Goal: Task Accomplishment & Management: Manage account settings

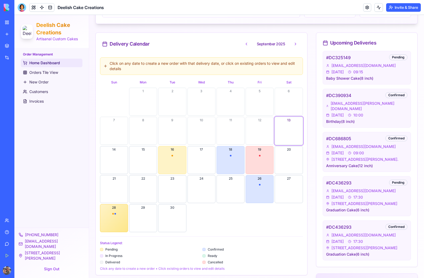
scroll to position [133, 0]
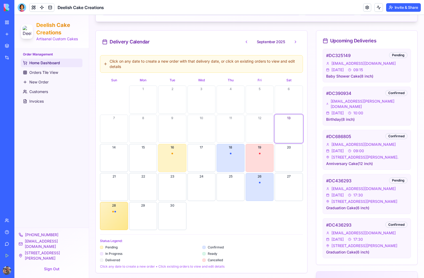
click at [262, 155] on button "19" at bounding box center [260, 158] width 28 height 28
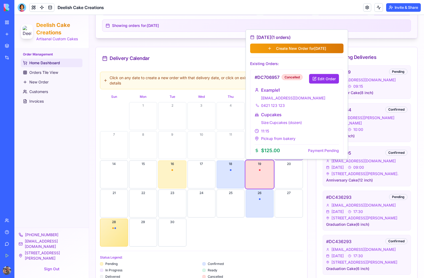
click at [326, 78] on button "Edit Order" at bounding box center [324, 79] width 30 height 10
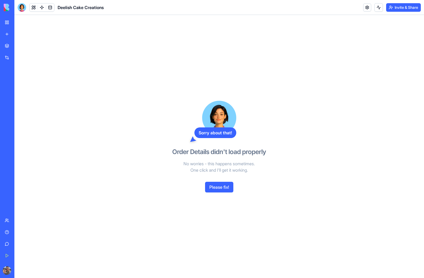
click at [4, 21] on link "My Workspace" at bounding box center [12, 22] width 21 height 11
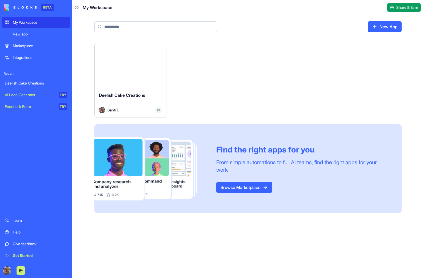
click at [5, 22] on link "My Workspace" at bounding box center [36, 22] width 69 height 11
click at [388, 25] on link "New App" at bounding box center [385, 26] width 34 height 11
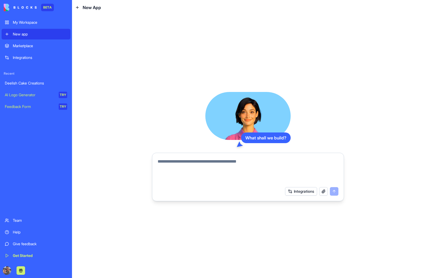
click at [224, 166] on textarea at bounding box center [248, 172] width 181 height 26
click at [182, 163] on textarea at bounding box center [248, 172] width 181 height 26
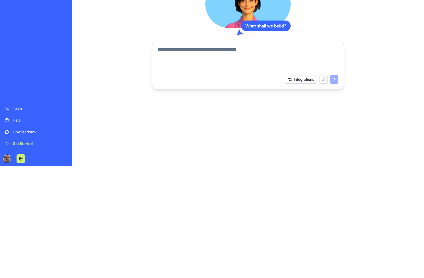
paste textarea "**********"
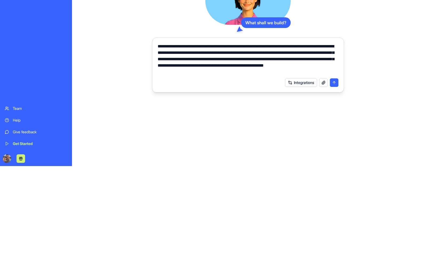
click at [303, 191] on button "Integrations" at bounding box center [301, 195] width 32 height 9
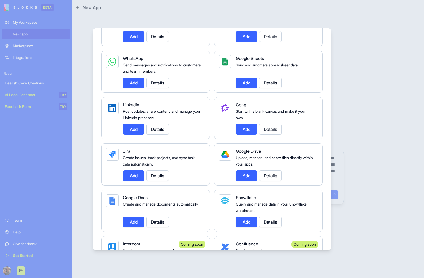
scroll to position [257, 0]
click at [246, 174] on button "Add" at bounding box center [246, 175] width 21 height 11
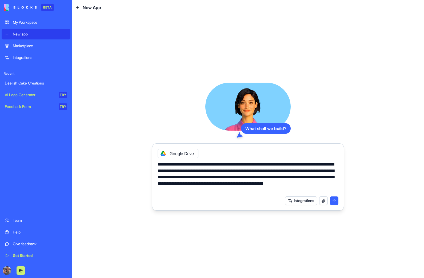
click at [301, 201] on button "Integrations" at bounding box center [301, 201] width 32 height 9
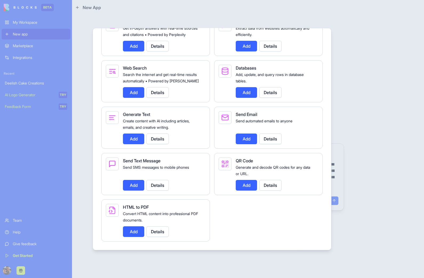
scroll to position [721, 0]
click at [133, 183] on button "Add" at bounding box center [133, 185] width 21 height 11
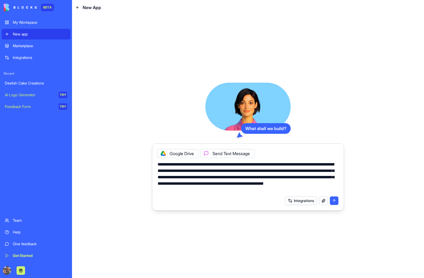
click at [324, 202] on button "button" at bounding box center [324, 201] width 9 height 9
click at [322, 201] on button "button" at bounding box center [324, 201] width 9 height 9
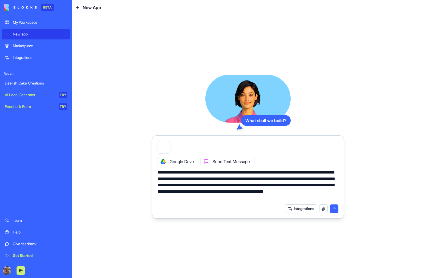
click at [258, 201] on textarea "**********" at bounding box center [248, 185] width 181 height 32
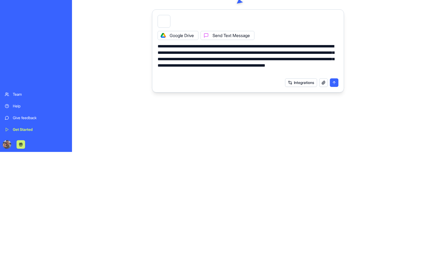
scroll to position [0, 0]
type textarea "**********"
click at [334, 205] on button "submit" at bounding box center [334, 209] width 9 height 9
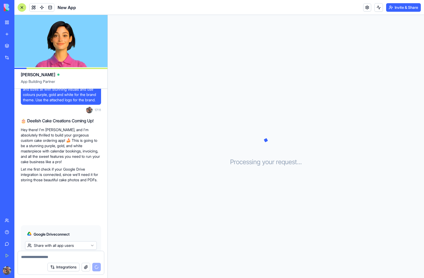
scroll to position [104, 0]
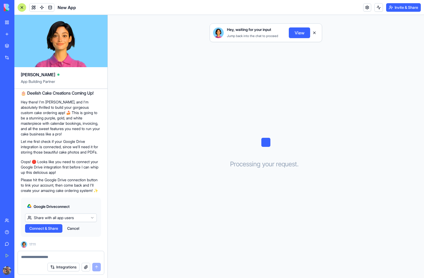
click at [87, 218] on button "Share with all app users" at bounding box center [61, 218] width 72 height 9
click at [42, 236] on span "Just for me" at bounding box center [42, 237] width 26 height 5
click at [60, 227] on button "Cancel" at bounding box center [58, 228] width 17 height 9
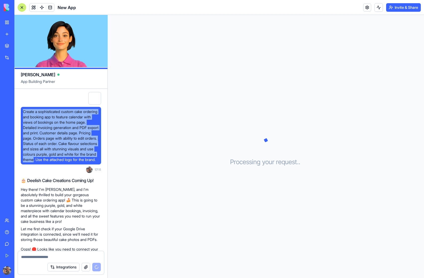
scroll to position [0, 0]
click at [65, 267] on button "Integrations" at bounding box center [64, 267] width 32 height 9
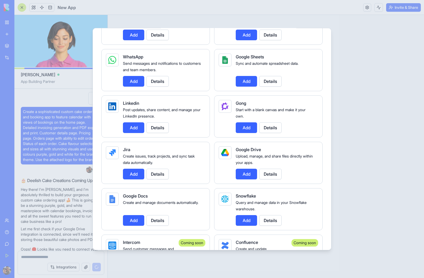
scroll to position [259, 0]
click at [358, 173] on div at bounding box center [212, 139] width 424 height 278
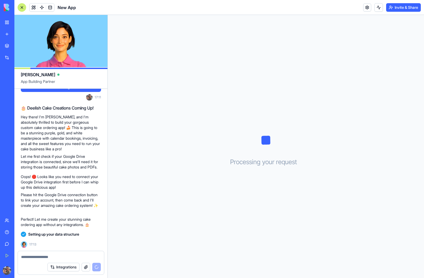
scroll to position [89, 0]
click at [97, 266] on div "Integrations" at bounding box center [74, 267] width 53 height 9
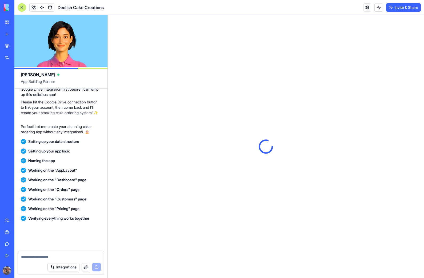
scroll to position [252, 0]
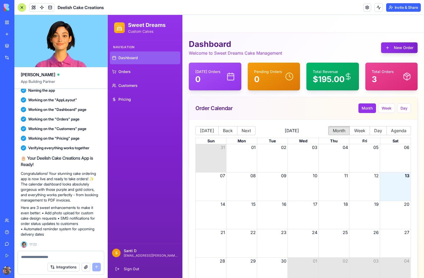
click at [385, 75] on p "3" at bounding box center [383, 79] width 22 height 10
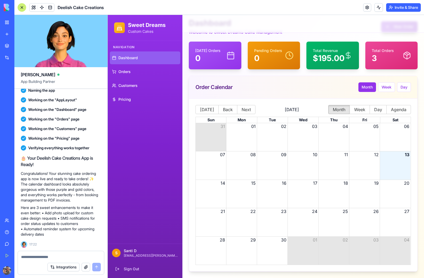
scroll to position [21, 0]
click at [132, 70] on link "Orders" at bounding box center [145, 71] width 70 height 13
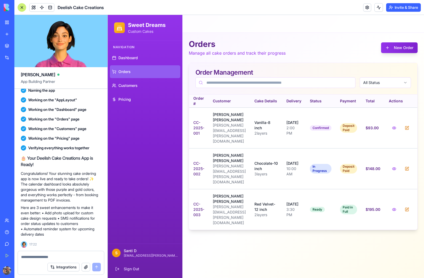
click at [132, 86] on span "Customers" at bounding box center [128, 85] width 19 height 5
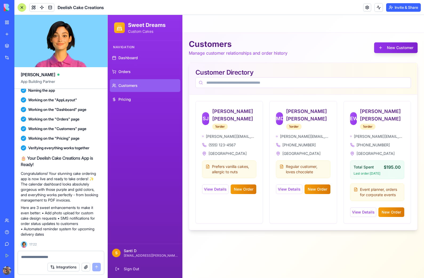
click at [131, 100] on span "Pricing" at bounding box center [125, 99] width 13 height 5
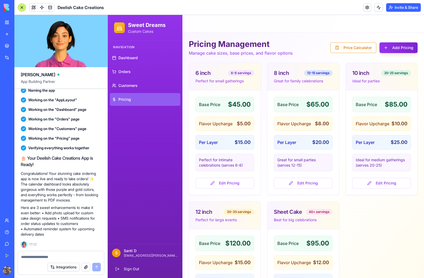
click at [357, 46] on button "Price Calculator" at bounding box center [354, 47] width 46 height 11
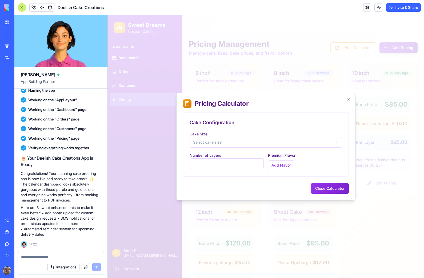
click at [326, 141] on button "Select cake size" at bounding box center [266, 142] width 153 height 11
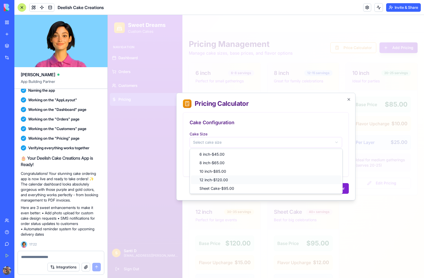
click at [224, 180] on span "12 inch - $120.00" at bounding box center [214, 180] width 29 height 5
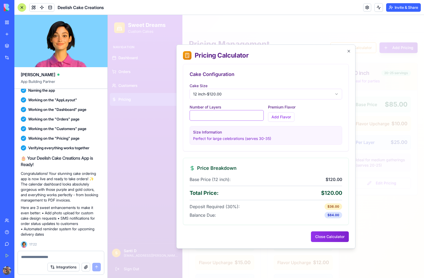
click at [238, 115] on input "*" at bounding box center [227, 115] width 74 height 11
click at [214, 113] on input "*" at bounding box center [227, 115] width 74 height 11
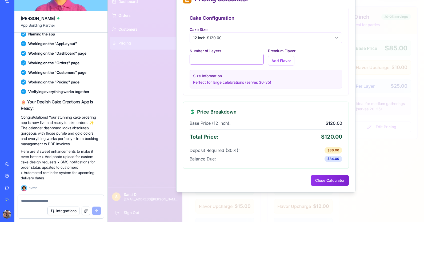
type input "*"
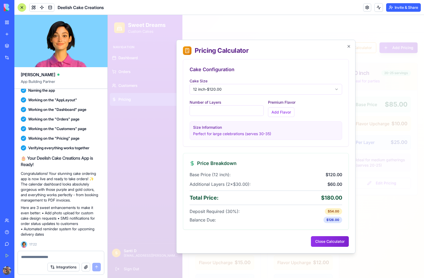
click at [332, 244] on button "Close Calculator" at bounding box center [330, 241] width 38 height 11
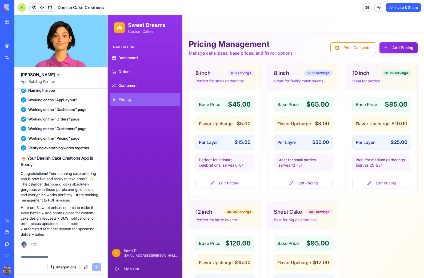
click at [124, 56] on span "Dashboard" at bounding box center [128, 57] width 19 height 5
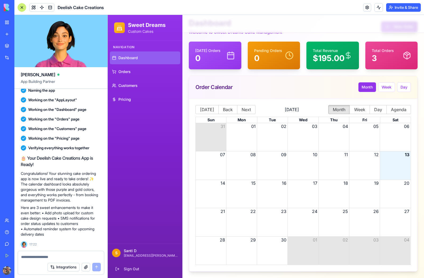
scroll to position [21, 0]
click at [339, 222] on div "Month View" at bounding box center [334, 222] width 31 height 28
click at [388, 88] on button "Week" at bounding box center [386, 87] width 17 height 10
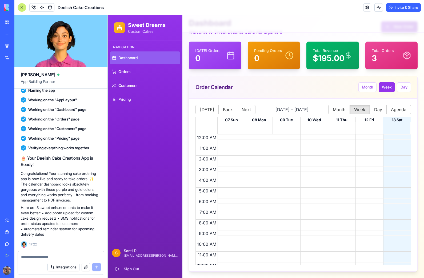
click at [406, 88] on button "Day" at bounding box center [404, 87] width 14 height 10
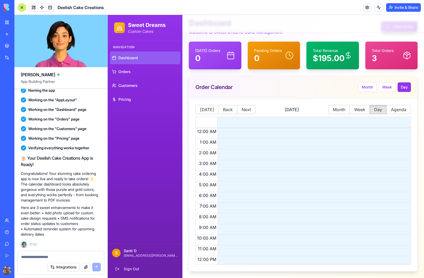
click at [367, 84] on button "Month" at bounding box center [368, 87] width 18 height 10
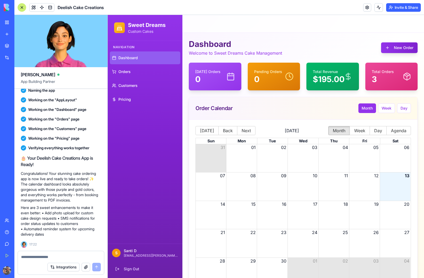
scroll to position [252, 0]
click at [136, 71] on link "Orders" at bounding box center [145, 71] width 70 height 13
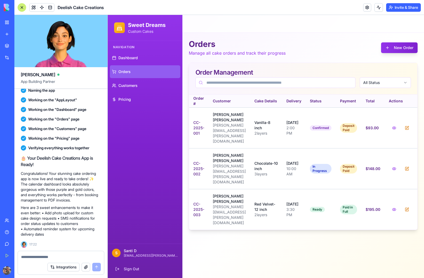
click at [141, 87] on link "Customers" at bounding box center [145, 85] width 70 height 13
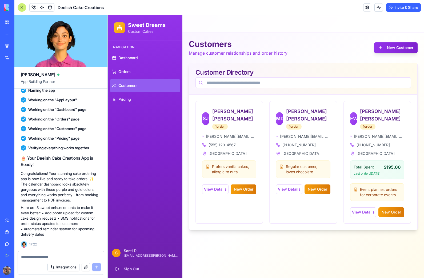
click at [131, 102] on link "Pricing" at bounding box center [145, 99] width 70 height 13
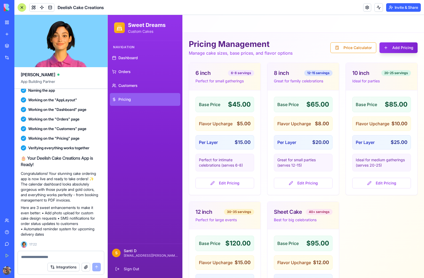
click at [132, 60] on span "Dashboard" at bounding box center [128, 57] width 19 height 5
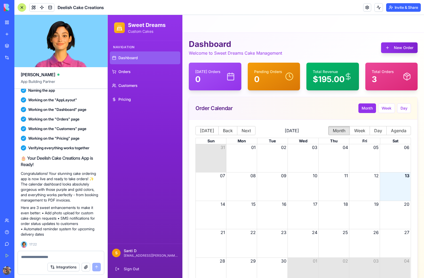
click at [404, 48] on button "New Order" at bounding box center [399, 47] width 37 height 11
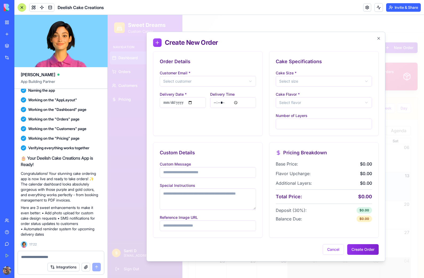
click at [188, 81] on button "Select customer" at bounding box center [208, 81] width 96 height 11
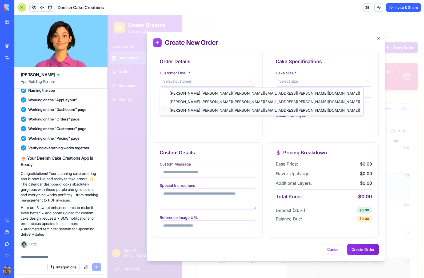
click at [181, 109] on span "Emma Wilson ( emma.wilson@email.com )" at bounding box center [265, 110] width 191 height 5
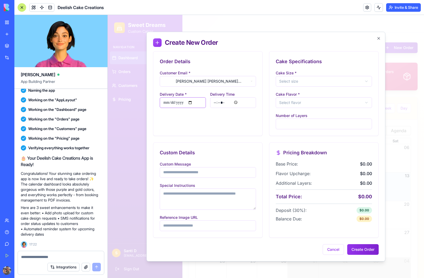
click at [177, 103] on input "Delivery Date *" at bounding box center [183, 102] width 46 height 11
type input "**********"
click at [240, 102] on input "*****" at bounding box center [233, 102] width 46 height 11
click at [335, 81] on button "Select size" at bounding box center [324, 81] width 96 height 11
click at [320, 118] on div "12 inch - $120.00" at bounding box center [324, 119] width 94 height 9
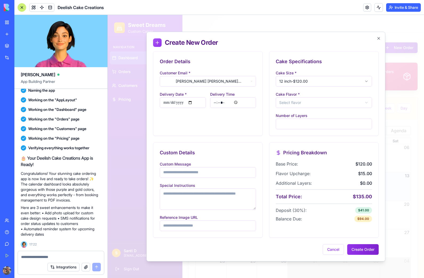
click at [358, 103] on button "Select flavor" at bounding box center [324, 102] width 96 height 11
click at [304, 133] on span "Red Velvet" at bounding box center [295, 131] width 19 height 5
click at [297, 124] on input "*" at bounding box center [324, 124] width 96 height 11
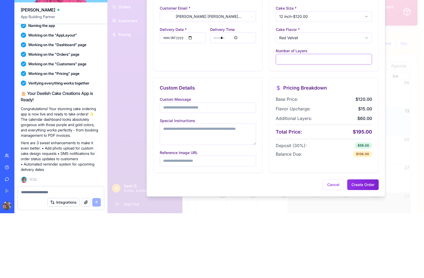
type input "*"
click at [363, 185] on button "Create Order" at bounding box center [363, 185] width 31 height 11
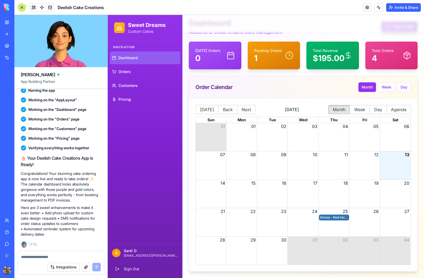
scroll to position [21, 0]
click at [332, 217] on div "Emma - Red Velvet 12 inch" at bounding box center [334, 217] width 27 height 5
click at [334, 220] on div "Emma - Red Velvet 12 inch" at bounding box center [334, 217] width 27 height 5
click at [334, 219] on div "Emma - Red Velvet 12 inch" at bounding box center [334, 217] width 27 height 5
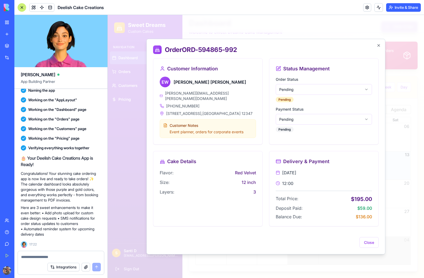
click at [385, 123] on div "Order ORD-594865-992 Customer Information E W Emma Wilson emma.wilson@email.com…" at bounding box center [266, 147] width 239 height 216
click at [380, 46] on icon "button" at bounding box center [379, 45] width 4 height 4
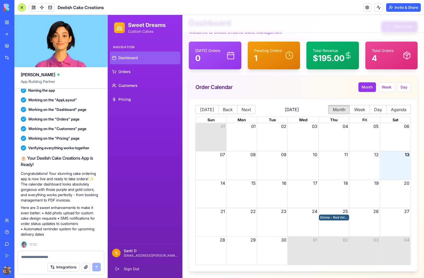
click at [129, 74] on span "Orders" at bounding box center [125, 71] width 12 height 5
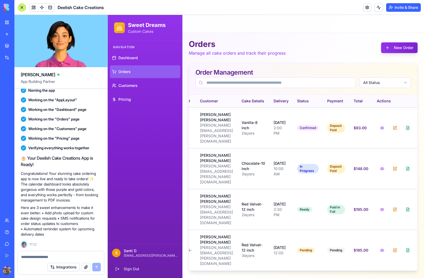
scroll to position [0, 26]
click at [395, 246] on button at bounding box center [395, 251] width 11 height 10
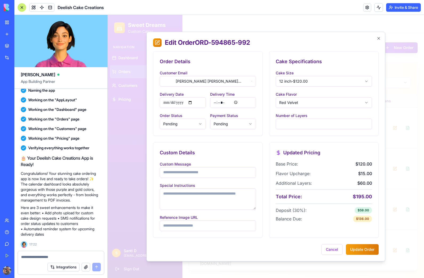
click at [190, 124] on button "Pending" at bounding box center [183, 124] width 46 height 11
click at [178, 144] on span "Confirmed" at bounding box center [179, 144] width 18 height 5
click at [365, 249] on button "Update Order" at bounding box center [362, 250] width 33 height 11
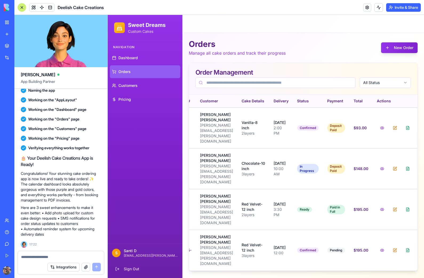
click at [137, 87] on span "Customers" at bounding box center [128, 85] width 19 height 5
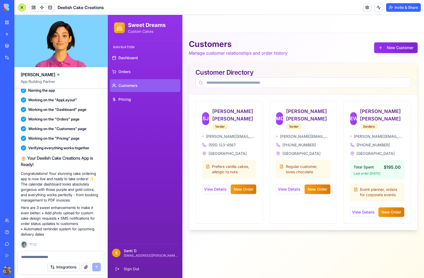
click at [126, 98] on span "Pricing" at bounding box center [125, 99] width 13 height 5
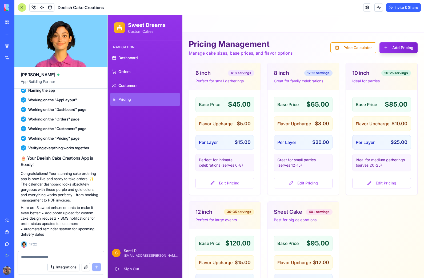
click at [232, 184] on button "Edit Pricing" at bounding box center [225, 183] width 59 height 11
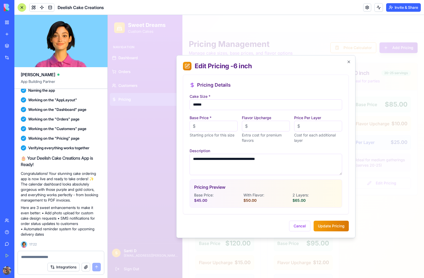
click at [349, 61] on icon "button" at bounding box center [349, 62] width 4 height 4
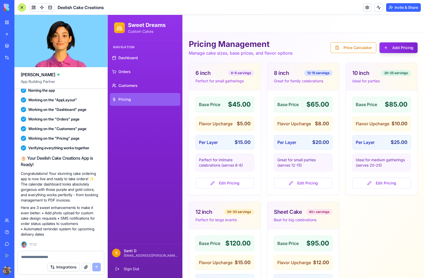
click at [378, 240] on div "6 inch 6-8 servings Perfect for small gatherings Base Price $45.00 Flavor Upcha…" at bounding box center [303, 199] width 229 height 272
click at [133, 86] on span "Customers" at bounding box center [128, 85] width 19 height 5
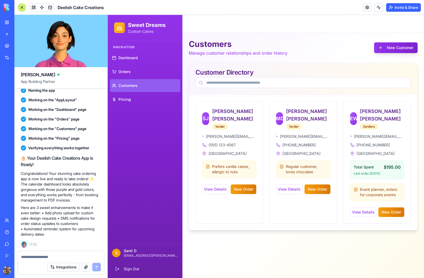
click at [129, 75] on link "Orders" at bounding box center [145, 71] width 70 height 13
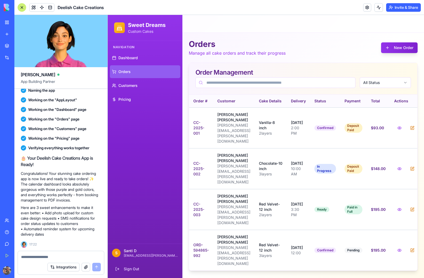
click at [138, 63] on link "Dashboard" at bounding box center [145, 58] width 70 height 13
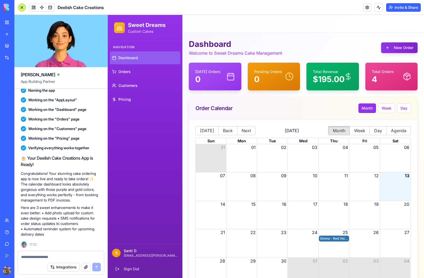
click at [128, 98] on span "Pricing" at bounding box center [125, 99] width 13 height 5
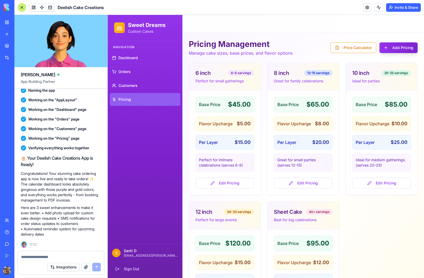
click at [358, 45] on button "Price Calculator" at bounding box center [354, 47] width 46 height 11
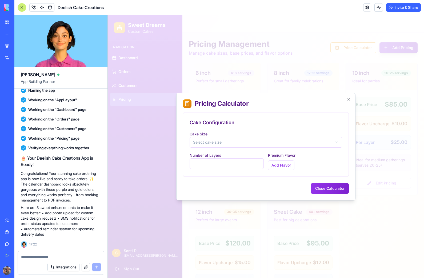
click at [330, 143] on button "Select cake size" at bounding box center [266, 142] width 153 height 11
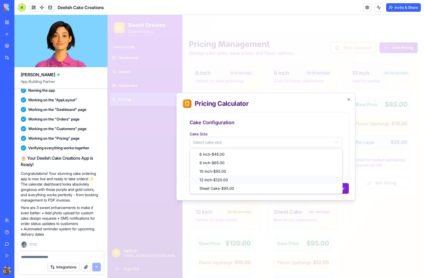
click at [226, 181] on span "12 inch - $120.00" at bounding box center [214, 180] width 29 height 5
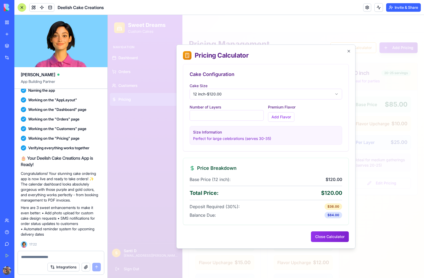
click at [287, 117] on button "Add Flavor" at bounding box center [281, 117] width 26 height 10
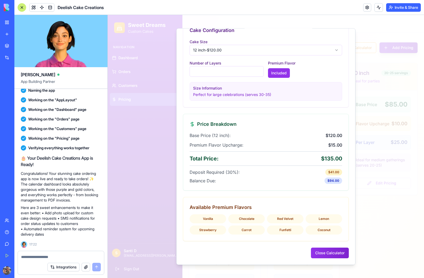
scroll to position [28, 0]
click at [330, 231] on div "Coconut" at bounding box center [324, 230] width 37 height 9
click at [197, 71] on input "*" at bounding box center [227, 71] width 74 height 11
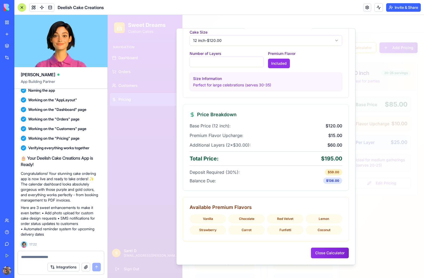
scroll to position [37, 0]
type input "*"
click at [320, 59] on div "Included" at bounding box center [305, 63] width 74 height 10
click at [332, 254] on button "Close Calculator" at bounding box center [330, 253] width 38 height 11
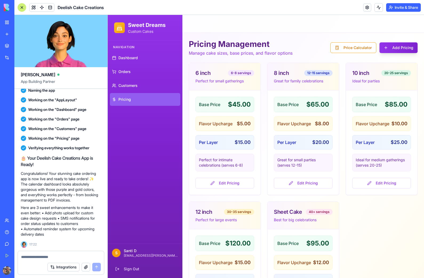
click at [133, 88] on span "Customers" at bounding box center [128, 85] width 19 height 5
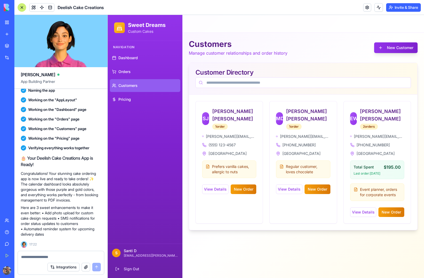
click at [132, 75] on link "Orders" at bounding box center [145, 71] width 70 height 13
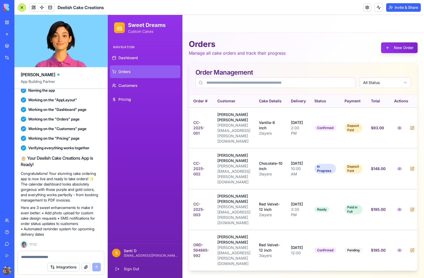
click at [138, 63] on link "Dashboard" at bounding box center [145, 58] width 70 height 13
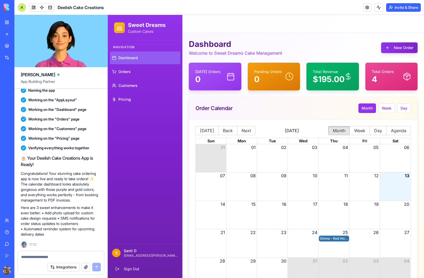
click at [65, 266] on button "Integrations" at bounding box center [64, 267] width 32 height 9
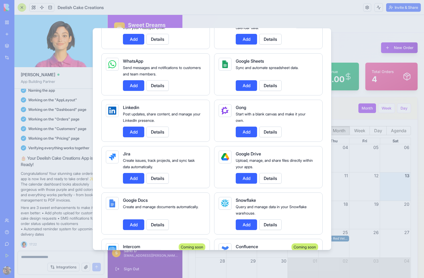
scroll to position [254, 0]
click at [355, 41] on div at bounding box center [212, 139] width 424 height 278
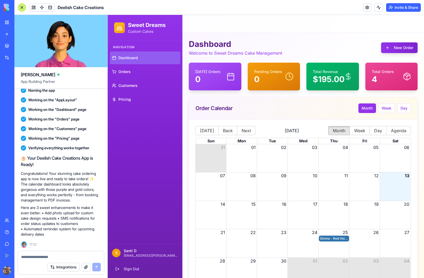
click at [131, 76] on link "Orders" at bounding box center [145, 71] width 70 height 13
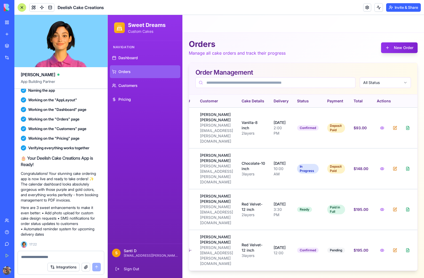
scroll to position [0, 26]
click at [408, 246] on button at bounding box center [408, 251] width 11 height 10
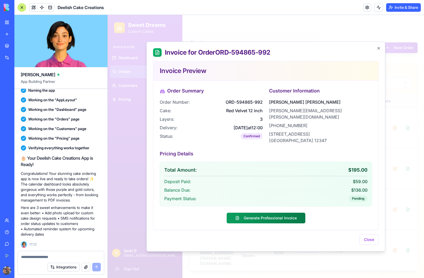
click at [286, 215] on button "Generate Professional Invoice" at bounding box center [266, 218] width 79 height 11
click at [371, 240] on button "Close" at bounding box center [369, 240] width 19 height 11
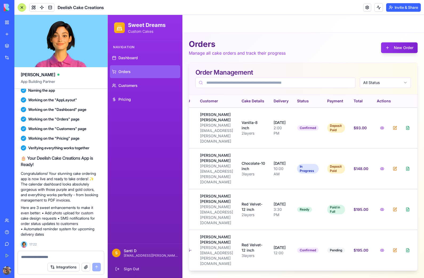
click at [131, 62] on link "Dashboard" at bounding box center [145, 58] width 70 height 13
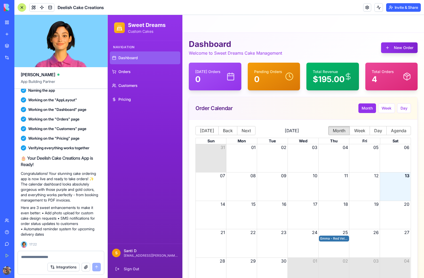
click at [128, 74] on span "Orders" at bounding box center [125, 71] width 12 height 5
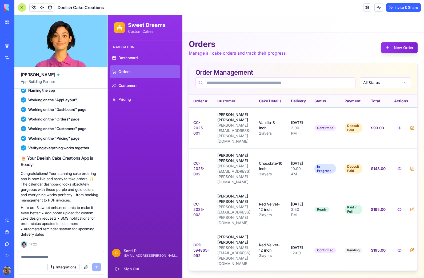
click at [130, 90] on link "Customers" at bounding box center [145, 85] width 70 height 13
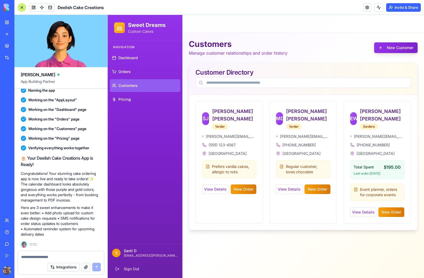
click at [128, 102] on link "Pricing" at bounding box center [145, 99] width 70 height 13
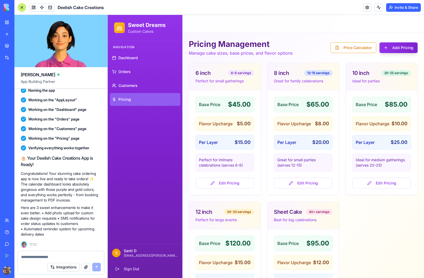
click at [127, 86] on span "Customers" at bounding box center [128, 85] width 19 height 5
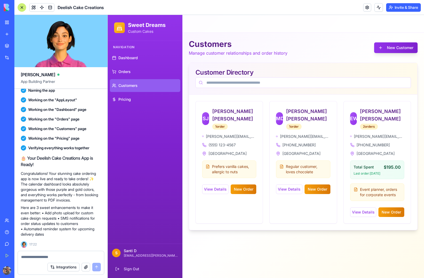
click at [126, 72] on span "Orders" at bounding box center [125, 71] width 12 height 5
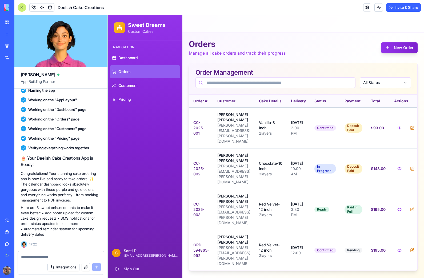
click at [127, 61] on link "Dashboard" at bounding box center [145, 58] width 70 height 13
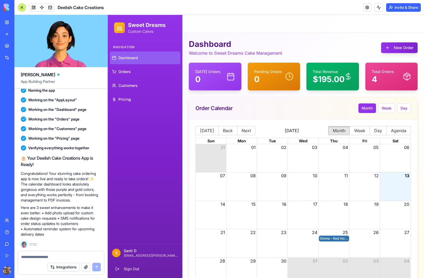
click at [33, 257] on textarea at bounding box center [61, 257] width 80 height 5
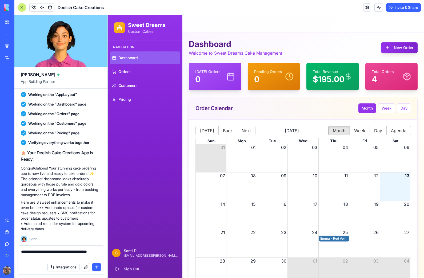
type textarea "**********"
click at [98, 268] on button "submit" at bounding box center [96, 267] width 9 height 9
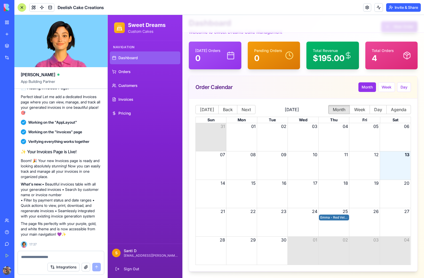
scroll to position [21, 0]
click at [125, 100] on span "Invoices" at bounding box center [126, 99] width 15 height 5
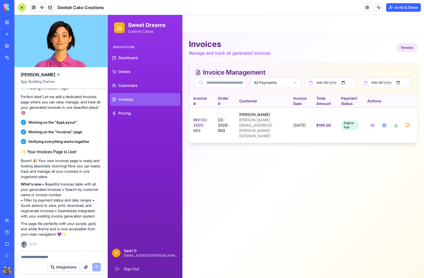
click at [373, 121] on button at bounding box center [373, 126] width 11 height 10
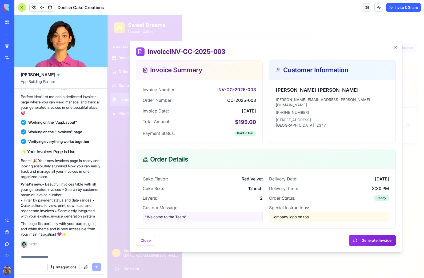
click at [397, 48] on icon "button" at bounding box center [396, 47] width 2 height 2
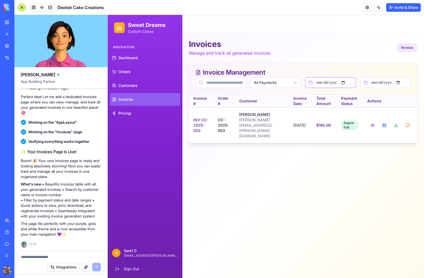
click at [333, 85] on input "date" at bounding box center [331, 82] width 51 height 11
type input "**********"
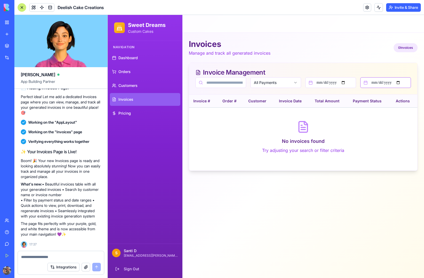
click at [389, 81] on input "date" at bounding box center [386, 82] width 51 height 11
click at [356, 192] on main "**********" at bounding box center [304, 146] width 242 height 263
click at [273, 83] on button "All Payments" at bounding box center [276, 82] width 51 height 11
click at [267, 202] on main "**********" at bounding box center [304, 146] width 242 height 263
click at [309, 86] on input "**********" at bounding box center [331, 82] width 51 height 11
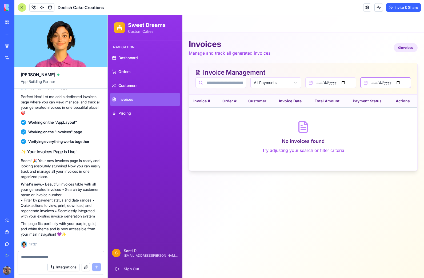
click at [379, 85] on input "**********" at bounding box center [386, 82] width 51 height 11
click at [383, 83] on input "**********" at bounding box center [386, 82] width 51 height 11
type input "**********"
click at [342, 84] on input "**********" at bounding box center [331, 82] width 51 height 11
click at [283, 201] on main "**********" at bounding box center [304, 146] width 242 height 263
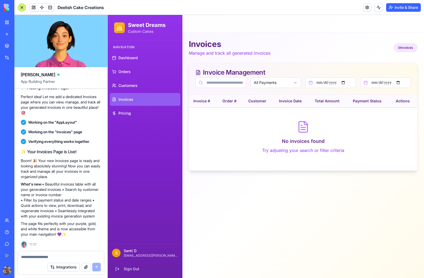
click at [134, 86] on span "Customers" at bounding box center [128, 85] width 19 height 5
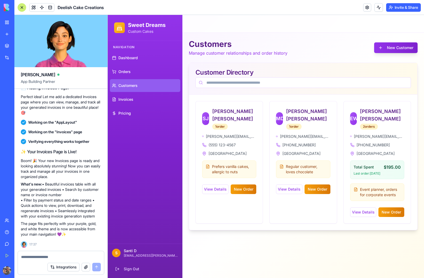
click at [124, 103] on link "Invoices" at bounding box center [145, 99] width 70 height 13
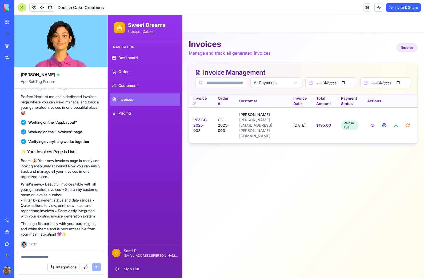
click at [369, 122] on button at bounding box center [373, 126] width 11 height 10
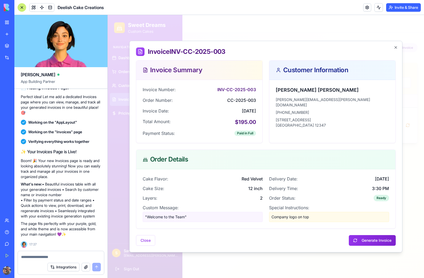
click at [143, 240] on button "Close" at bounding box center [145, 240] width 19 height 11
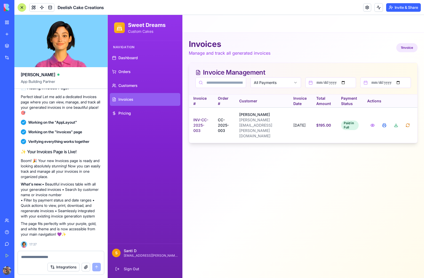
click at [131, 85] on span "Customers" at bounding box center [128, 85] width 19 height 5
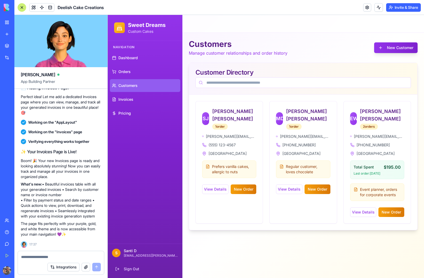
click at [125, 72] on span "Orders" at bounding box center [125, 71] width 12 height 5
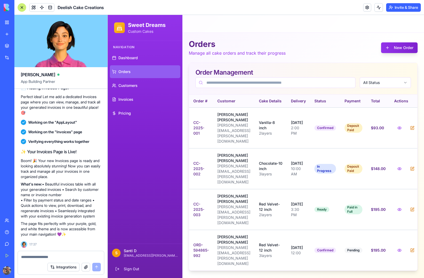
click at [129, 61] on link "Dashboard" at bounding box center [145, 58] width 70 height 13
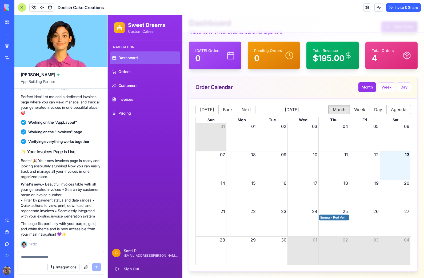
scroll to position [21, 0]
click at [142, 28] on h1 "Sweet Dreams" at bounding box center [147, 24] width 38 height 7
click at [120, 30] on icon at bounding box center [119, 30] width 5 height 0
click at [28, 258] on textarea at bounding box center [61, 257] width 80 height 5
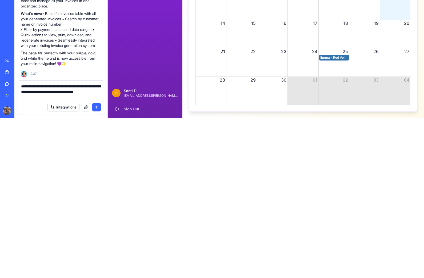
type textarea "**********"
click at [97, 263] on button "submit" at bounding box center [96, 267] width 9 height 9
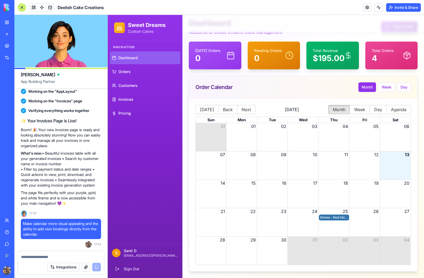
scroll to position [502, 0]
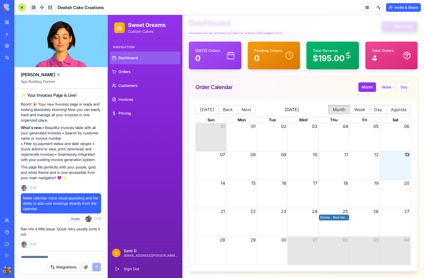
click at [76, 219] on button "Undo" at bounding box center [75, 219] width 16 height 6
click at [36, 258] on textarea at bounding box center [61, 257] width 80 height 5
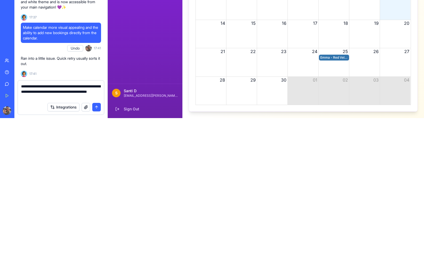
type textarea "**********"
click at [98, 263] on button "submit" at bounding box center [96, 267] width 9 height 9
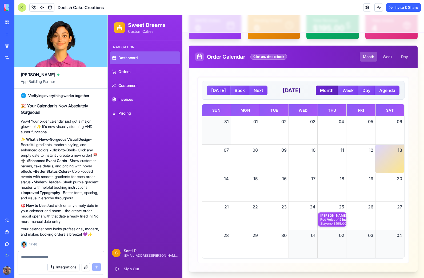
scroll to position [51, 0]
click at [332, 208] on div "25" at bounding box center [332, 207] width 29 height 11
click at [334, 221] on div "Red Velvet - 12 inch" at bounding box center [333, 220] width 24 height 4
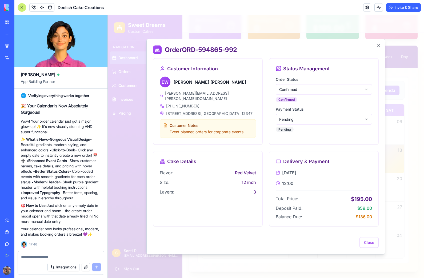
click at [380, 48] on icon "button" at bounding box center [379, 45] width 4 height 4
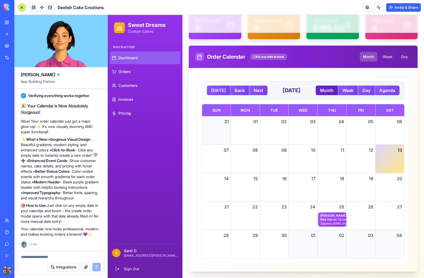
click at [303, 220] on div "Month View" at bounding box center [260, 219] width 116 height 15
click at [305, 219] on div "Month View" at bounding box center [260, 219] width 116 height 15
click at [310, 222] on div "Month View" at bounding box center [260, 219] width 116 height 15
click at [310, 221] on div "Month View" at bounding box center [260, 219] width 116 height 15
click at [299, 214] on div "Month View" at bounding box center [260, 219] width 116 height 15
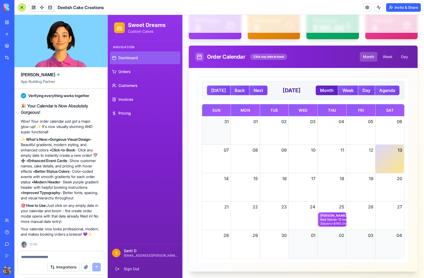
click at [282, 210] on button "23" at bounding box center [284, 207] width 5 height 6
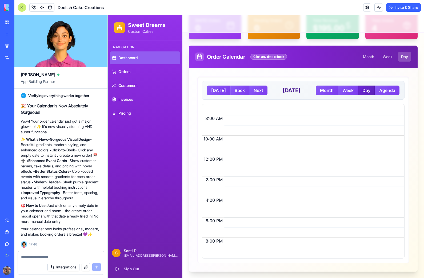
click at [282, 214] on div at bounding box center [313, 186] width 178 height 143
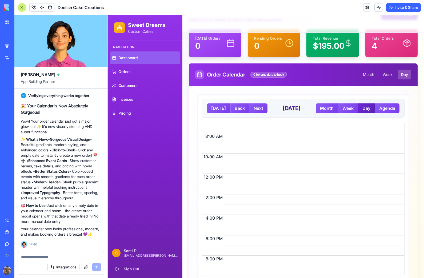
scroll to position [33, 0]
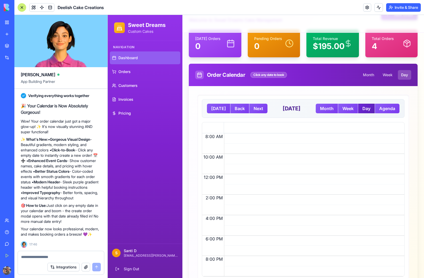
click at [216, 109] on button "Today" at bounding box center [218, 109] width 23 height 10
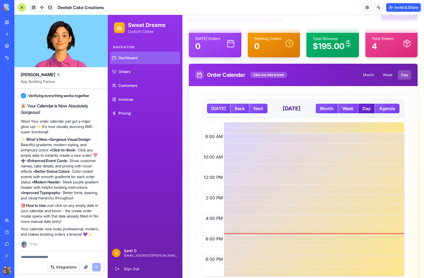
click at [239, 108] on button "Back" at bounding box center [240, 109] width 19 height 10
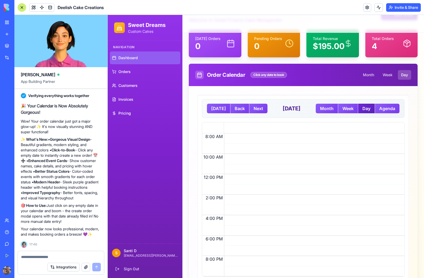
click at [256, 109] on button "Next" at bounding box center [259, 109] width 18 height 10
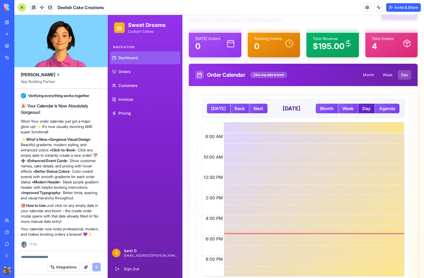
click at [217, 109] on button "Today" at bounding box center [218, 109] width 23 height 10
click at [387, 107] on button "Agenda" at bounding box center [387, 109] width 25 height 10
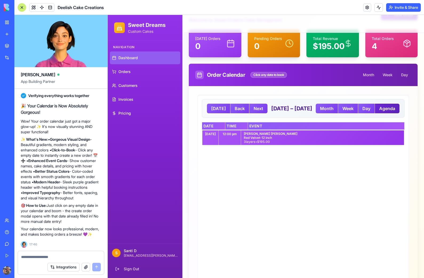
click at [316, 113] on button "Month" at bounding box center [327, 109] width 22 height 10
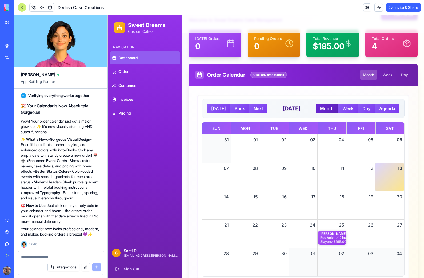
click at [276, 237] on div "Month View" at bounding box center [260, 238] width 116 height 15
click at [275, 240] on div "Month View" at bounding box center [260, 238] width 116 height 15
click at [276, 238] on div "Month View" at bounding box center [260, 238] width 116 height 15
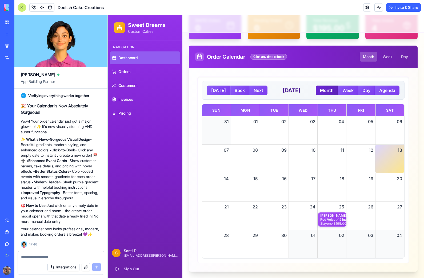
scroll to position [51, 0]
click at [272, 248] on div "Month View" at bounding box center [274, 244] width 29 height 28
click at [268, 218] on div "Month View" at bounding box center [260, 219] width 116 height 15
click at [395, 166] on div "Month View" at bounding box center [390, 159] width 29 height 28
click at [389, 180] on div "20" at bounding box center [390, 178] width 29 height 11
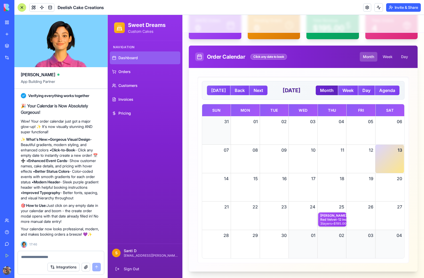
click at [389, 180] on div "20" at bounding box center [390, 178] width 29 height 11
click at [391, 192] on div "Month View" at bounding box center [390, 187] width 29 height 28
click at [367, 184] on div "Month View" at bounding box center [360, 187] width 29 height 28
click at [331, 180] on div "18" at bounding box center [332, 178] width 29 height 11
click at [304, 181] on div "17" at bounding box center [303, 178] width 29 height 11
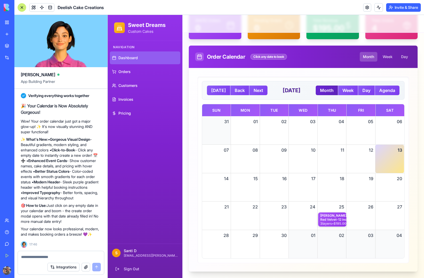
click at [302, 180] on div "17" at bounding box center [303, 178] width 29 height 11
click at [304, 179] on div "17" at bounding box center [303, 178] width 29 height 11
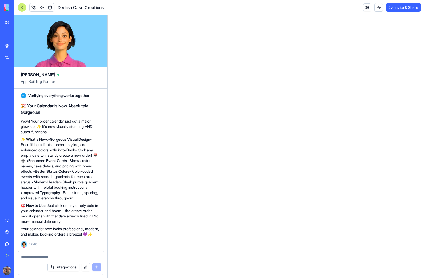
click at [305, 15] on html at bounding box center [266, 15] width 317 height 0
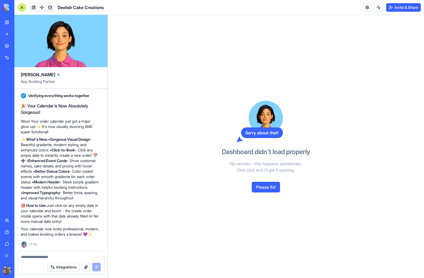
click at [267, 187] on button "Please fix!" at bounding box center [266, 187] width 28 height 11
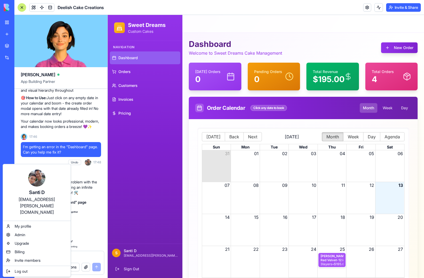
scroll to position [944, 0]
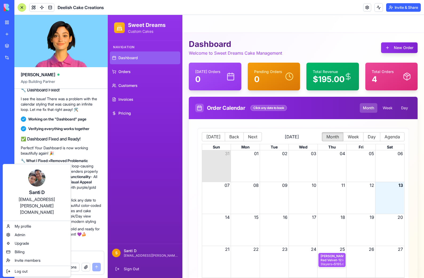
click at [4, 129] on html "BETA My Workspace New app Marketplace Integrations Recent Deelish Cake Creation…" at bounding box center [212, 139] width 424 height 278
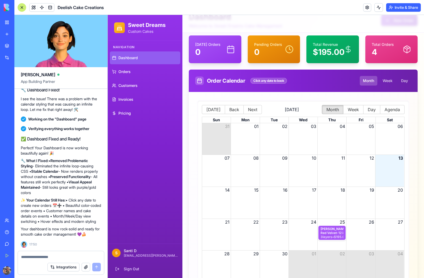
scroll to position [27, 0]
click at [273, 201] on div "Month View" at bounding box center [274, 203] width 29 height 32
click at [273, 207] on div "Month View" at bounding box center [274, 203] width 29 height 32
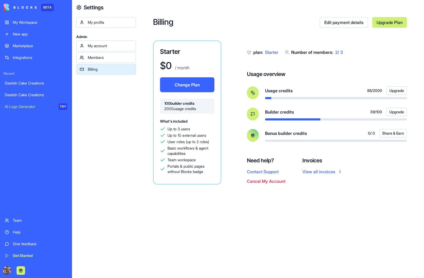
click at [110, 58] on div "Members" at bounding box center [110, 57] width 45 height 5
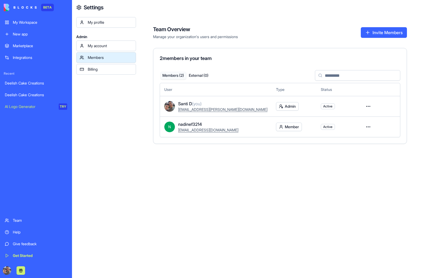
click at [98, 44] on div "My account" at bounding box center [110, 45] width 45 height 5
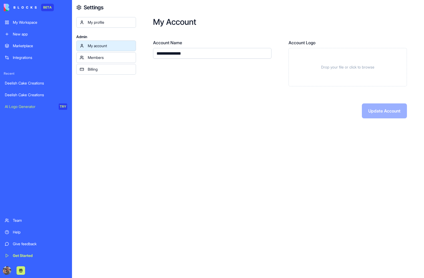
click at [95, 69] on div "Billing" at bounding box center [110, 69] width 45 height 5
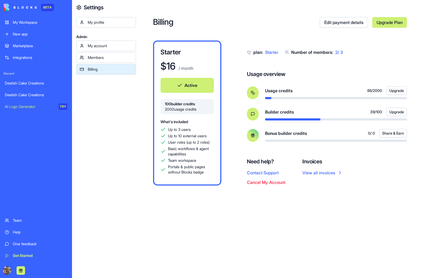
click at [263, 181] on button "Cancel My Account" at bounding box center [266, 182] width 38 height 6
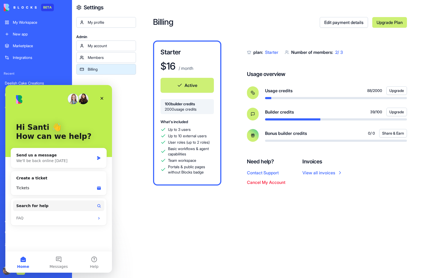
click at [92, 218] on div "FAQ" at bounding box center [55, 219] width 78 height 6
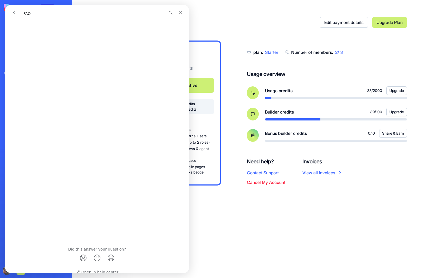
scroll to position [241, 0]
click at [271, 235] on div "Billing Edit payment details Upgrade Plan Starter $ 16 / month Active 100 build…" at bounding box center [280, 139] width 288 height 278
click at [276, 222] on div "Billing Edit payment details Upgrade Plan Starter $ 16 / month Active 100 build…" at bounding box center [280, 139] width 288 height 278
click at [180, 10] on icon "Close" at bounding box center [181, 12] width 4 height 4
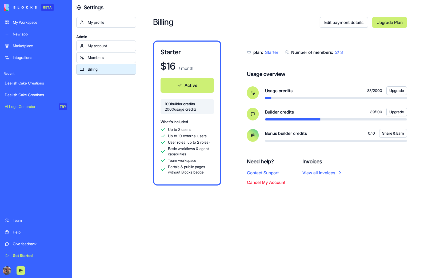
scroll to position [0, 0]
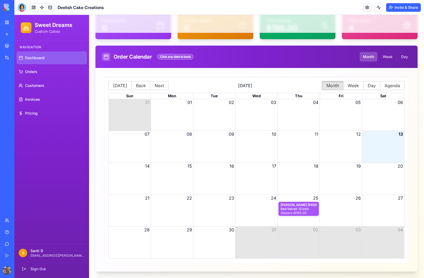
scroll to position [51, 0]
click at [173, 172] on div "Month View" at bounding box center [172, 179] width 42 height 32
click at [169, 187] on div "Month View" at bounding box center [172, 179] width 42 height 32
click at [30, 99] on span "Invoices" at bounding box center [32, 99] width 15 height 5
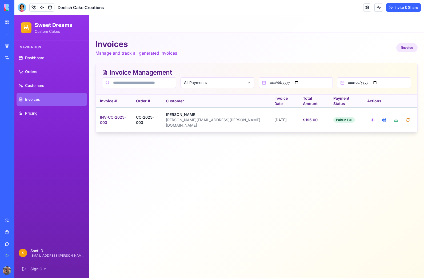
click at [37, 84] on span "Customers" at bounding box center [34, 85] width 19 height 5
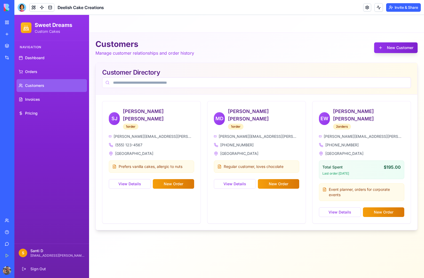
click at [129, 179] on button "View Details" at bounding box center [130, 184] width 42 height 10
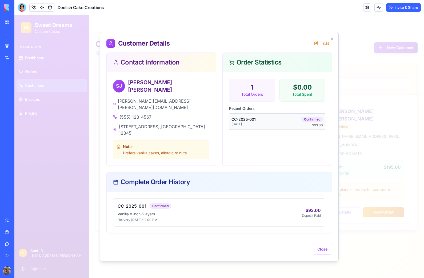
click at [322, 48] on button "Edit" at bounding box center [321, 44] width 21 height 10
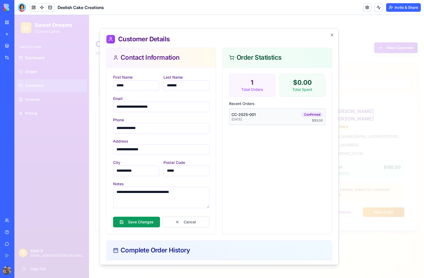
click at [332, 34] on icon "button" at bounding box center [332, 35] width 4 height 4
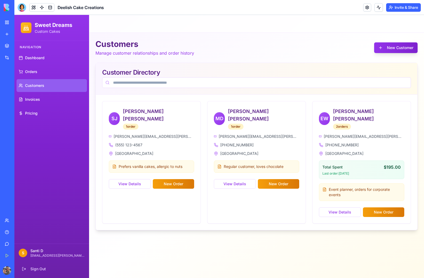
click at [340, 208] on button "View Details" at bounding box center [340, 213] width 42 height 10
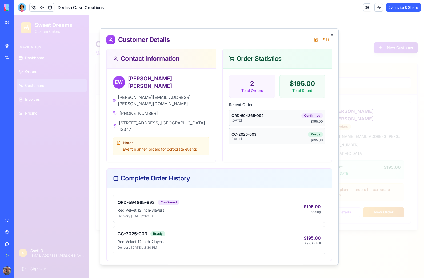
click at [333, 35] on icon "button" at bounding box center [332, 35] width 4 height 4
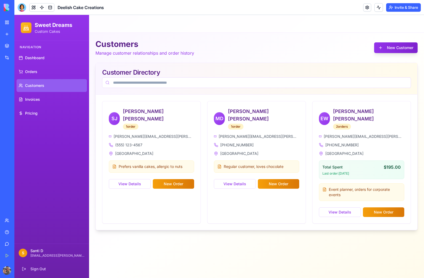
click at [35, 112] on span "Pricing" at bounding box center [31, 113] width 13 height 5
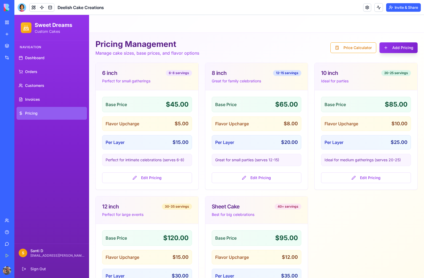
click at [9, 23] on link "My Workspace" at bounding box center [12, 22] width 21 height 11
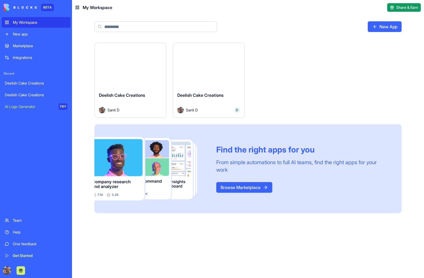
click at [124, 70] on button "Launch" at bounding box center [131, 65] width 40 height 11
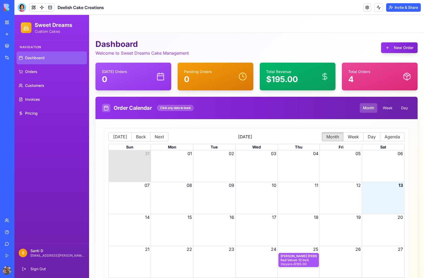
click at [257, 226] on div "Month View" at bounding box center [256, 230] width 42 height 32
click at [27, 114] on span "Pricing" at bounding box center [31, 113] width 13 height 5
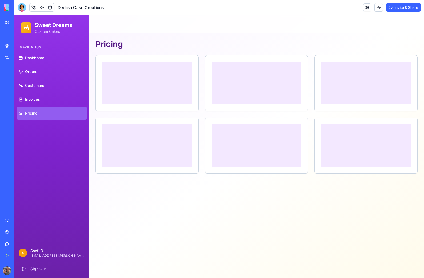
click at [33, 100] on span "Invoices" at bounding box center [32, 99] width 15 height 5
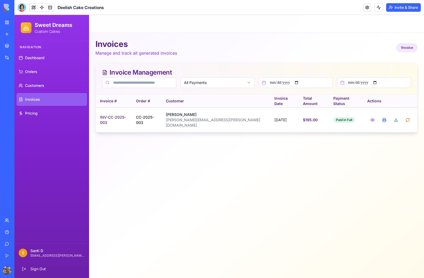
click at [34, 84] on span "Customers" at bounding box center [34, 85] width 19 height 5
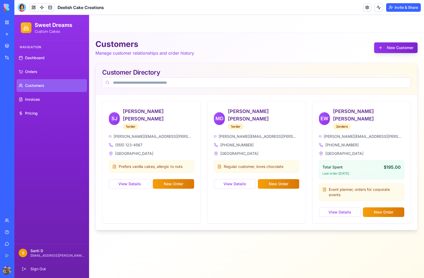
click at [30, 69] on link "Orders" at bounding box center [52, 71] width 70 height 13
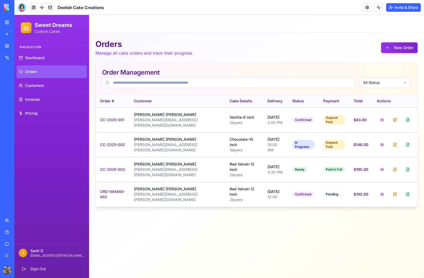
click at [27, 58] on span "Dashboard" at bounding box center [34, 57] width 19 height 5
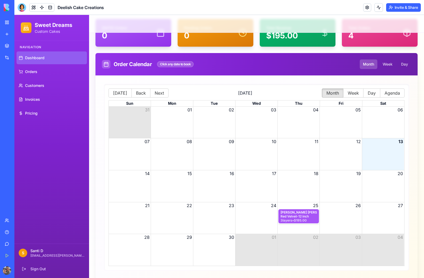
scroll to position [44, 0]
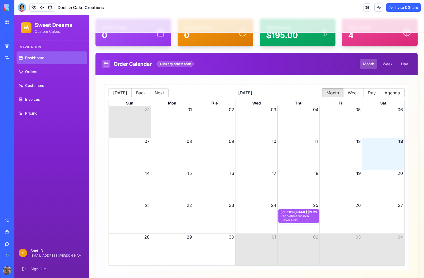
click at [257, 180] on div "Month View" at bounding box center [256, 186] width 42 height 32
click at [258, 182] on div "Month View" at bounding box center [256, 186] width 42 height 32
click at [178, 61] on div "Click any date to book" at bounding box center [175, 64] width 37 height 6
click at [259, 188] on div "Month View" at bounding box center [256, 186] width 42 height 32
click at [263, 178] on div "Month View" at bounding box center [256, 186] width 42 height 32
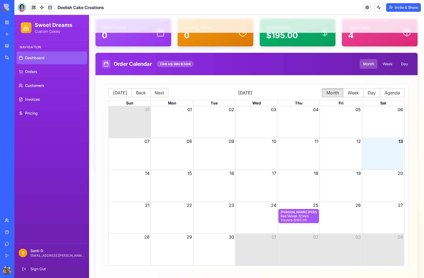
click at [275, 175] on button "17" at bounding box center [274, 173] width 4 height 6
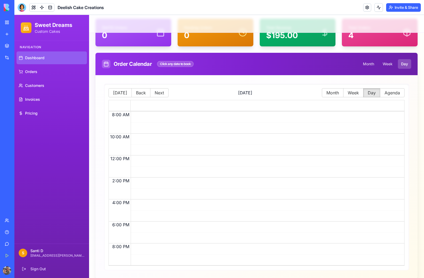
click at [334, 94] on button "Month" at bounding box center [333, 92] width 22 height 9
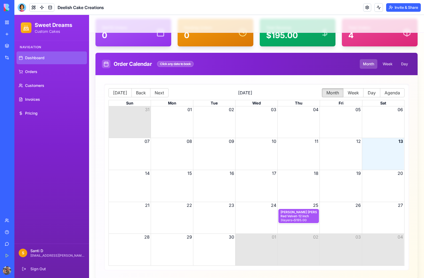
click at [271, 207] on button "24" at bounding box center [273, 205] width 5 height 6
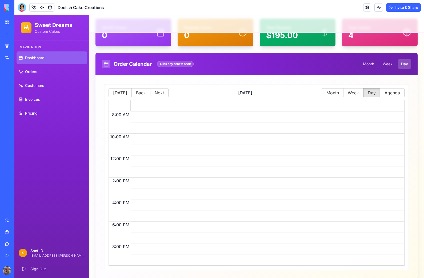
click at [334, 92] on button "Month" at bounding box center [333, 92] width 22 height 9
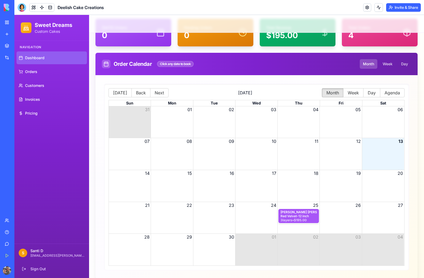
click at [273, 208] on button "24" at bounding box center [273, 205] width 5 height 6
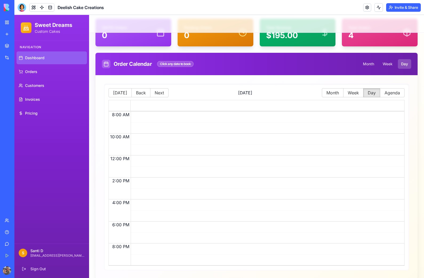
click at [268, 166] on div at bounding box center [266, 189] width 271 height 154
click at [119, 162] on div "12:00 PM" at bounding box center [120, 161] width 22 height 11
click at [150, 166] on div at bounding box center [266, 189] width 271 height 154
click at [153, 169] on div at bounding box center [266, 189] width 271 height 154
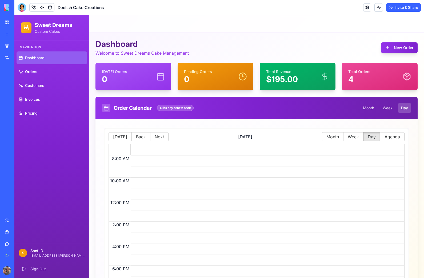
scroll to position [0, 0]
click at [37, 59] on span "Dashboard" at bounding box center [34, 57] width 19 height 5
click at [332, 138] on button "Month" at bounding box center [333, 136] width 22 height 9
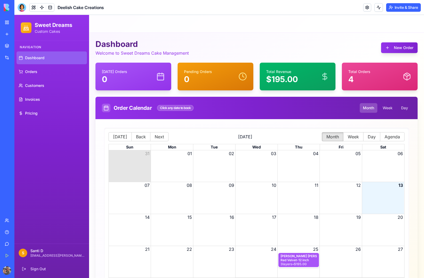
click at [19, 9] on div at bounding box center [22, 7] width 9 height 9
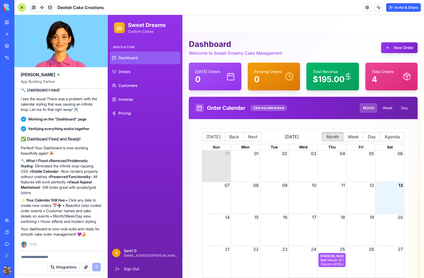
click at [31, 257] on textarea at bounding box center [61, 257] width 80 height 5
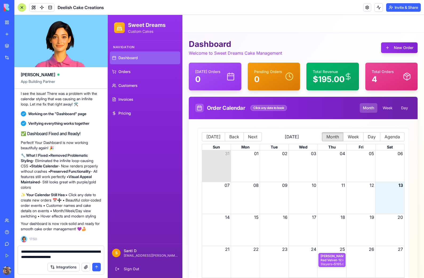
type textarea "**********"
click at [96, 265] on button "submit" at bounding box center [96, 267] width 9 height 9
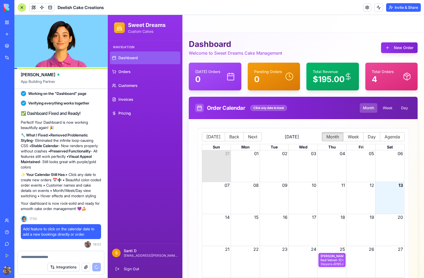
scroll to position [1084, 0]
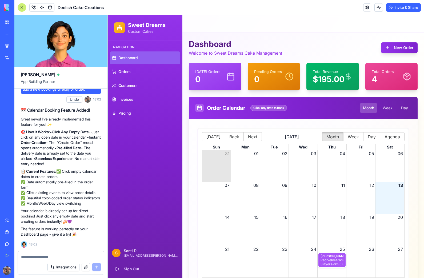
click at [336, 190] on div "Month View" at bounding box center [332, 198] width 29 height 32
click at [337, 191] on div "Month View" at bounding box center [332, 198] width 29 height 32
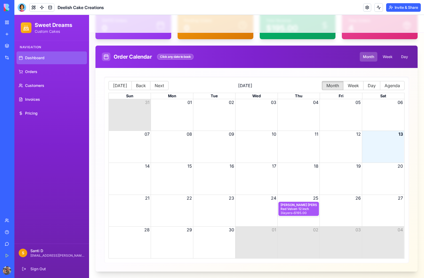
scroll to position [51, 0]
click at [310, 142] on div "Month View" at bounding box center [299, 147] width 42 height 32
click at [304, 209] on div "Red Velvet - 12 inch" at bounding box center [299, 209] width 36 height 4
click at [337, 207] on div "[PERSON_NAME] Red Velvet - 12 inch 3 layer s • $195.00 Confirmed" at bounding box center [257, 209] width 296 height 15
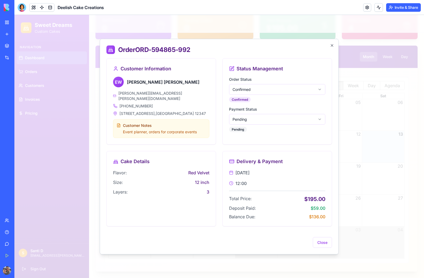
click at [331, 50] on h2 "Order ORD-594865-992" at bounding box center [220, 49] width 226 height 9
click at [331, 48] on icon "button" at bounding box center [332, 45] width 4 height 4
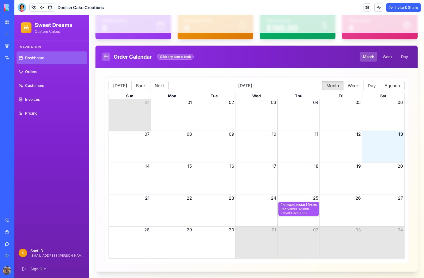
click at [353, 204] on div "[PERSON_NAME] Red Velvet - 12 inch 3 layer s • $195.00 Confirmed" at bounding box center [257, 209] width 296 height 15
click at [357, 197] on button "26" at bounding box center [358, 198] width 5 height 6
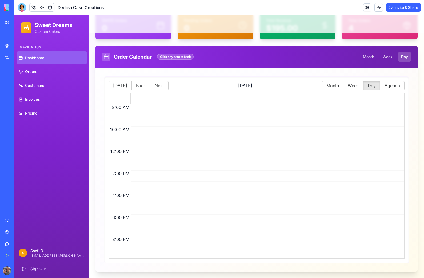
click at [352, 207] on div at bounding box center [266, 181] width 271 height 154
click at [159, 238] on div at bounding box center [266, 181] width 271 height 154
click at [156, 192] on div at bounding box center [266, 181] width 271 height 154
click at [327, 174] on div at bounding box center [266, 181] width 271 height 154
click at [188, 215] on div at bounding box center [266, 181] width 271 height 154
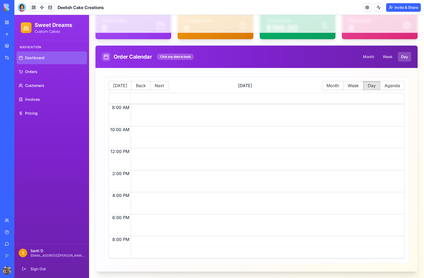
click at [207, 249] on div at bounding box center [266, 181] width 271 height 154
click at [208, 245] on div at bounding box center [266, 181] width 271 height 154
click at [286, 219] on div at bounding box center [266, 181] width 271 height 154
click at [286, 218] on div at bounding box center [266, 181] width 271 height 154
click at [368, 61] on button "Month" at bounding box center [369, 57] width 18 height 10
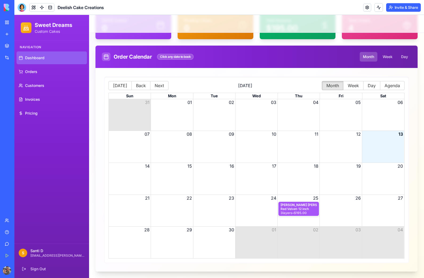
click at [380, 219] on div "Month View" at bounding box center [383, 211] width 42 height 32
click at [380, 214] on div "[PERSON_NAME] Red Velvet - 12 inch 3 layer s • $195.00 Confirmed" at bounding box center [257, 209] width 296 height 15
click at [19, 9] on div at bounding box center [22, 7] width 9 height 9
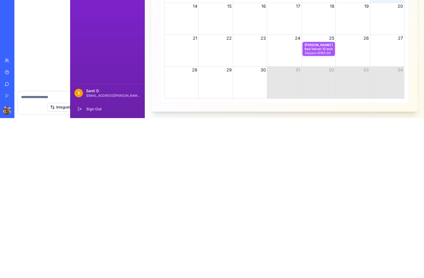
scroll to position [1084, 0]
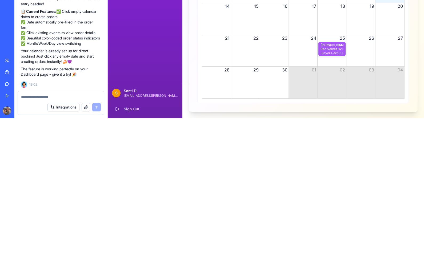
click at [29, 255] on textarea at bounding box center [61, 257] width 80 height 5
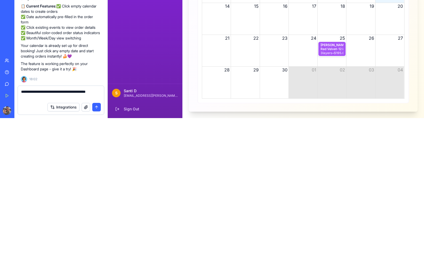
type textarea "**********"
click at [97, 263] on button "submit" at bounding box center [96, 267] width 9 height 9
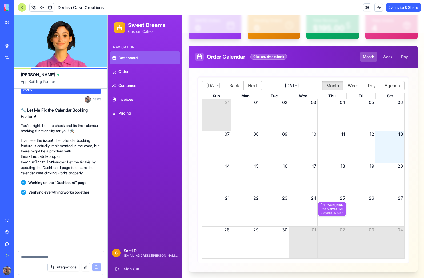
scroll to position [1391, 0]
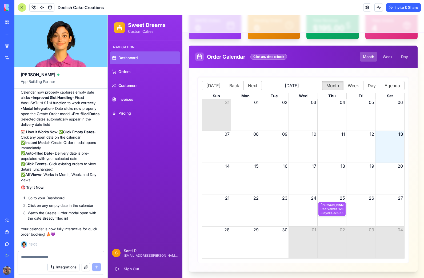
click at [304, 173] on div "Month View" at bounding box center [303, 179] width 29 height 32
click at [307, 173] on div "Month View" at bounding box center [303, 179] width 29 height 32
click at [307, 174] on div "Month View" at bounding box center [303, 179] width 29 height 32
click at [338, 178] on div "Month View" at bounding box center [332, 179] width 29 height 32
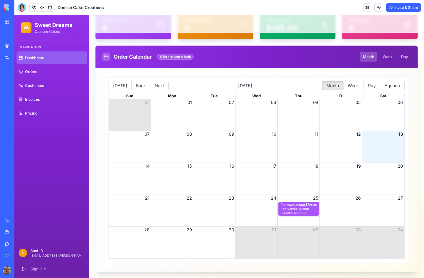
scroll to position [51, 0]
click at [264, 170] on div "Month View" at bounding box center [256, 179] width 42 height 32
click at [258, 182] on div "Month View" at bounding box center [256, 179] width 42 height 32
click at [215, 182] on div "Month View" at bounding box center [214, 179] width 42 height 32
click at [341, 208] on div "[PERSON_NAME] Red Velvet - 12 inch 3 layer s • $195.00 Confirmed" at bounding box center [257, 209] width 296 height 15
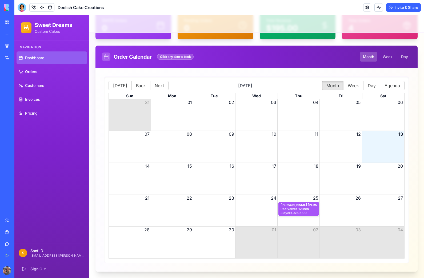
click at [213, 241] on div "Month View" at bounding box center [214, 243] width 42 height 32
click at [221, 206] on div "Month View" at bounding box center [193, 209] width 169 height 15
click at [176, 212] on div "Month View" at bounding box center [193, 209] width 169 height 15
click at [166, 247] on div "Month View" at bounding box center [172, 243] width 42 height 32
click at [143, 218] on div "Month View" at bounding box center [130, 211] width 42 height 32
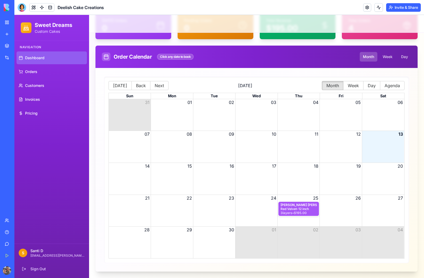
click at [131, 239] on div "Month View" at bounding box center [130, 243] width 42 height 32
click at [265, 168] on div "17" at bounding box center [257, 166] width 42 height 6
click at [310, 142] on div "Month View" at bounding box center [299, 147] width 42 height 32
click at [342, 113] on div "Month View" at bounding box center [341, 115] width 42 height 32
click at [355, 88] on button "Week" at bounding box center [354, 85] width 20 height 9
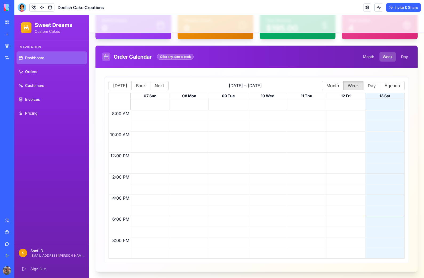
click at [271, 142] on div at bounding box center [266, 185] width 37 height 148
click at [206, 137] on div at bounding box center [188, 185] width 37 height 148
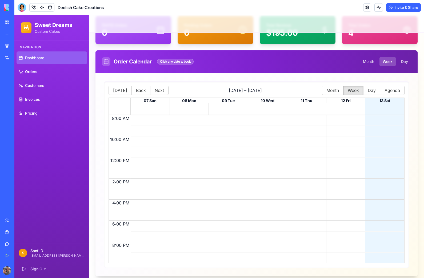
scroll to position [25, 0]
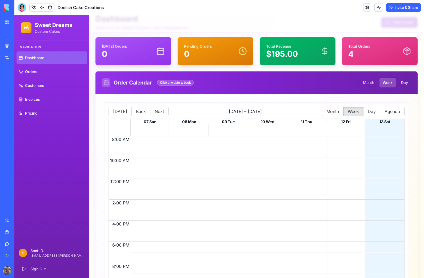
click at [333, 109] on button "Month" at bounding box center [333, 111] width 22 height 9
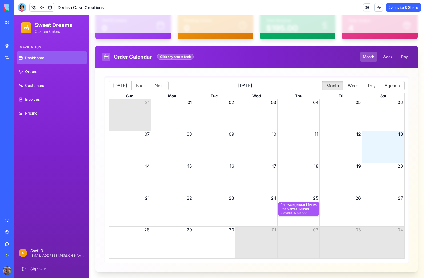
scroll to position [51, 0]
click at [22, 9] on div at bounding box center [22, 7] width 9 height 9
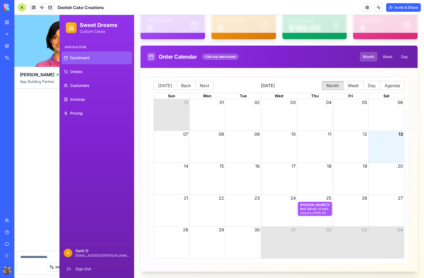
scroll to position [0, 0]
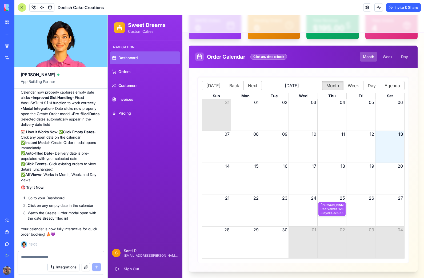
click at [250, 207] on div "Month View" at bounding box center [260, 209] width 116 height 15
click at [246, 213] on div "Month View" at bounding box center [260, 209] width 116 height 15
click at [32, 257] on textarea at bounding box center [61, 257] width 80 height 5
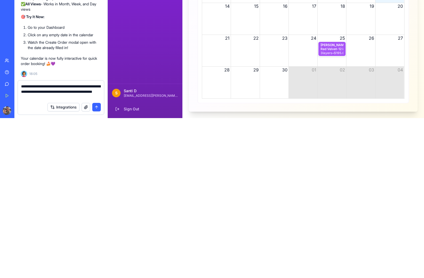
type textarea "**********"
click at [98, 263] on button "submit" at bounding box center [96, 267] width 9 height 9
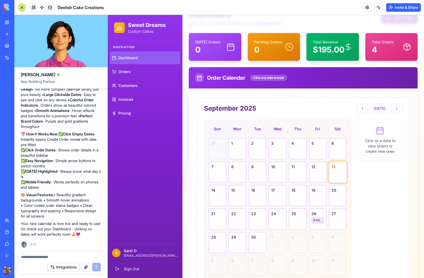
scroll to position [52, 0]
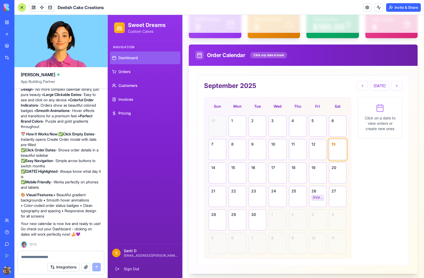
click at [276, 197] on icon at bounding box center [277, 196] width 5 height 5
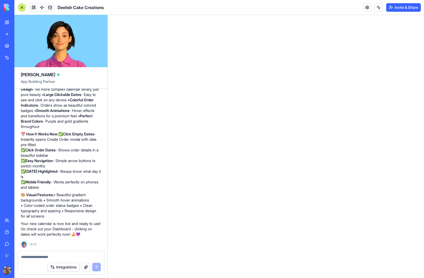
scroll to position [0, 0]
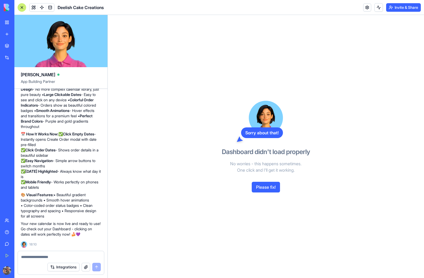
click at [264, 187] on button "Please fix!" at bounding box center [266, 187] width 28 height 11
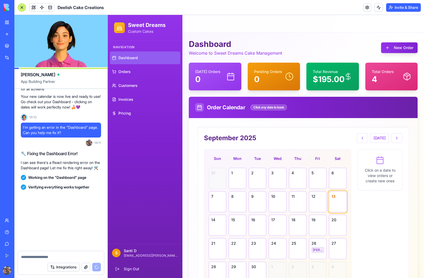
scroll to position [1928, 0]
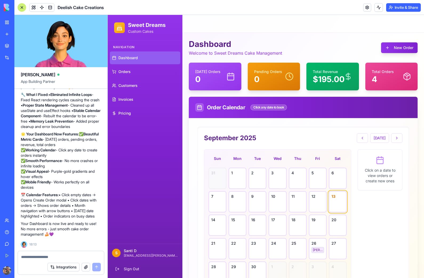
click at [297, 249] on icon at bounding box center [297, 248] width 5 height 5
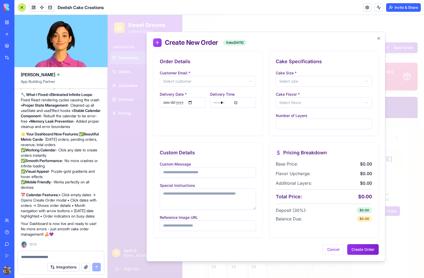
click at [247, 85] on button "Select customer" at bounding box center [208, 81] width 96 height 11
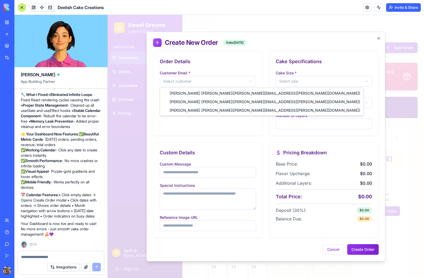
click at [244, 129] on div at bounding box center [266, 146] width 317 height 263
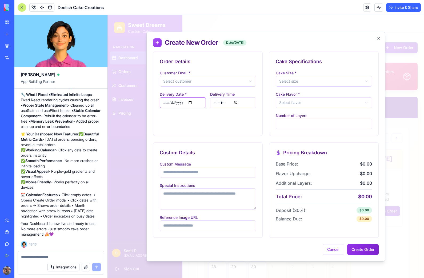
click at [191, 104] on input "**********" at bounding box center [183, 102] width 46 height 11
type input "**********"
click at [245, 102] on input "*****" at bounding box center [233, 102] width 46 height 11
type input "*****"
click at [305, 81] on button "Select size" at bounding box center [324, 81] width 96 height 11
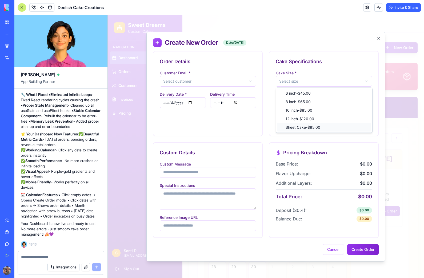
click at [298, 129] on span "Sheet Cake - $95.00" at bounding box center [303, 127] width 35 height 5
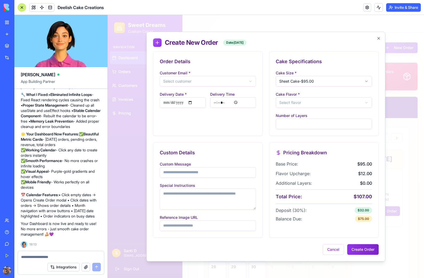
click at [302, 104] on button "Select flavor" at bounding box center [324, 102] width 96 height 11
click at [296, 122] on span "Chocolate" at bounding box center [295, 123] width 18 height 5
click at [284, 124] on input "*" at bounding box center [324, 124] width 96 height 11
type input "*"
click at [204, 80] on button "Select customer" at bounding box center [208, 81] width 96 height 11
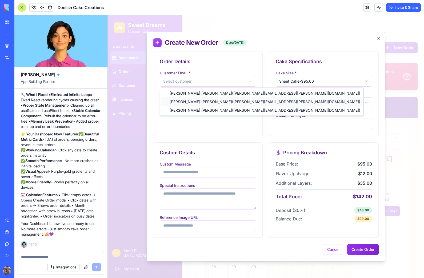
click at [179, 102] on span "[PERSON_NAME] ( [PERSON_NAME][EMAIL_ADDRESS][PERSON_NAME][DOMAIN_NAME] )" at bounding box center [265, 101] width 191 height 5
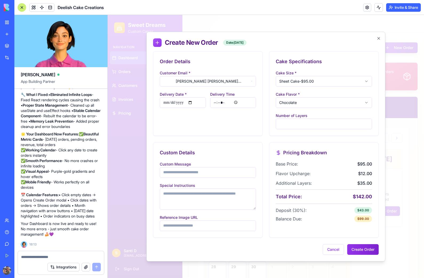
click at [364, 250] on button "Create Order" at bounding box center [363, 250] width 31 height 11
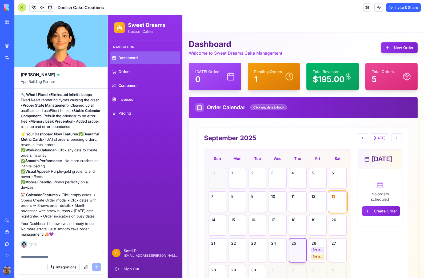
click at [128, 98] on span "Invoices" at bounding box center [126, 99] width 15 height 5
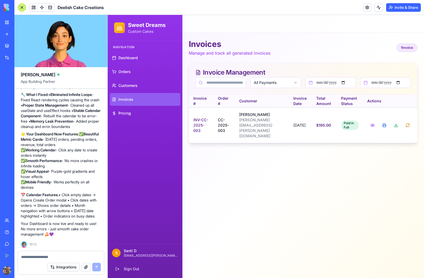
click at [127, 60] on span "Dashboard" at bounding box center [128, 57] width 19 height 5
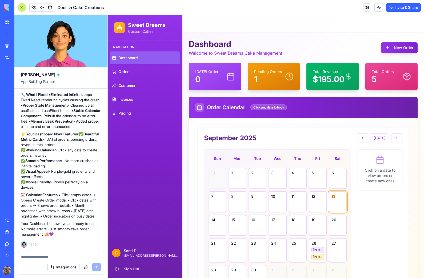
click at [32, 257] on textarea at bounding box center [61, 257] width 80 height 5
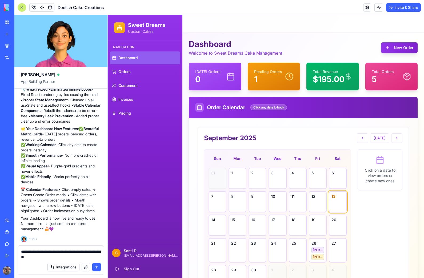
type textarea "**********"
click at [97, 266] on button "submit" at bounding box center [96, 267] width 9 height 9
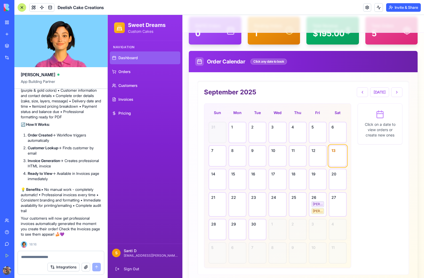
scroll to position [48, 0]
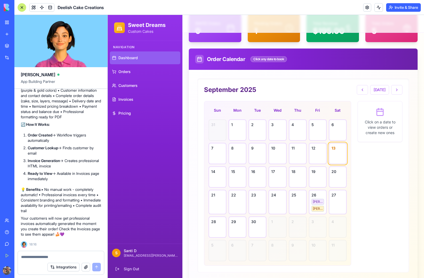
click at [126, 102] on link "Invoices" at bounding box center [145, 99] width 70 height 13
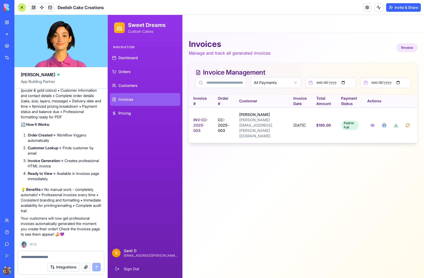
click at [129, 85] on span "Customers" at bounding box center [128, 85] width 19 height 5
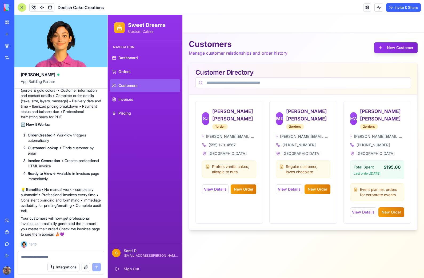
click at [123, 71] on span "Orders" at bounding box center [125, 71] width 12 height 5
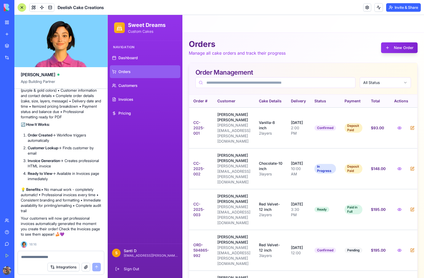
click at [127, 61] on link "Dashboard" at bounding box center [145, 58] width 70 height 13
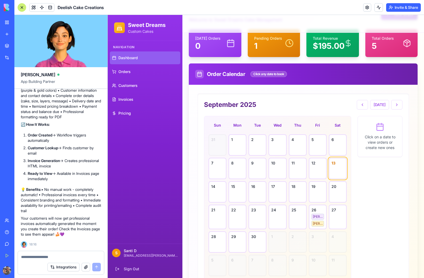
scroll to position [39, 0]
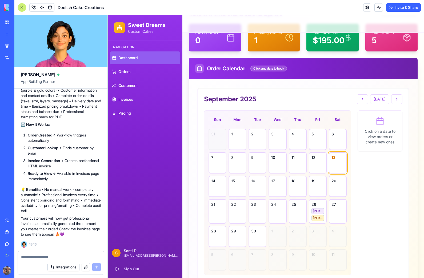
click at [300, 211] on icon at bounding box center [297, 211] width 5 height 5
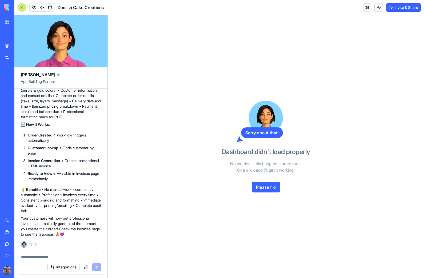
click at [20, 9] on div at bounding box center [22, 7] width 9 height 9
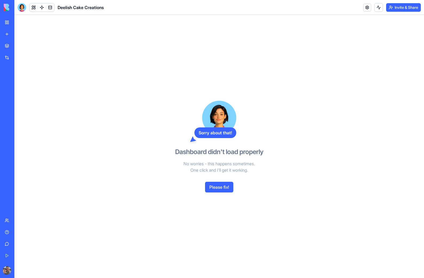
click at [4, 9] on img at bounding box center [20, 7] width 33 height 7
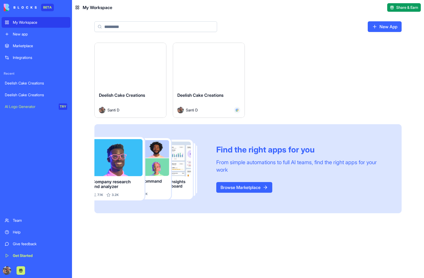
click at [131, 70] on button "Launch" at bounding box center [131, 65] width 40 height 11
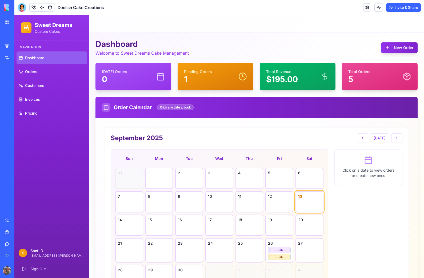
click at [218, 252] on icon at bounding box center [219, 250] width 5 height 5
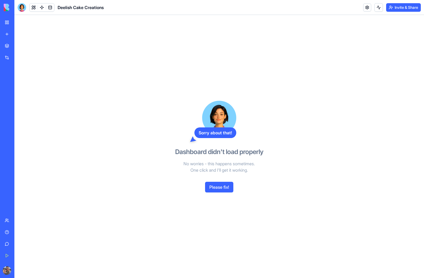
click at [222, 188] on button "Please fix!" at bounding box center [219, 187] width 28 height 11
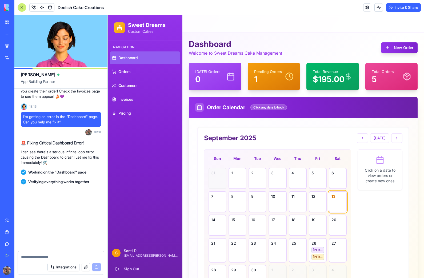
scroll to position [2606, 0]
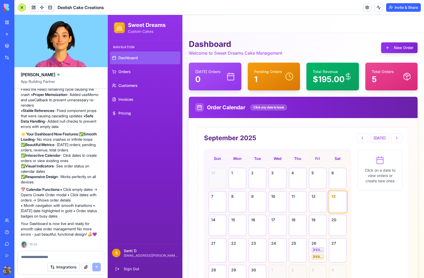
click at [278, 254] on div at bounding box center [277, 250] width 17 height 23
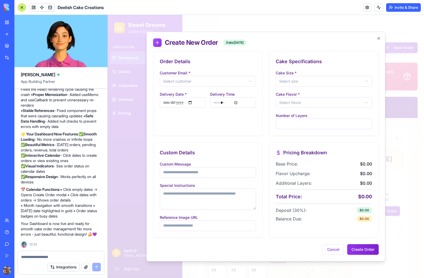
click at [243, 82] on button "Select customer" at bounding box center [208, 81] width 96 height 11
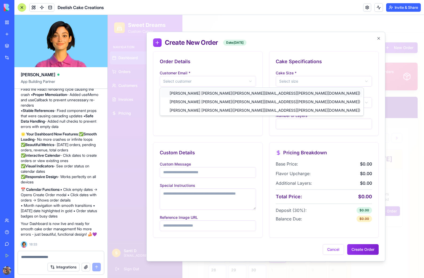
click at [239, 95] on span "Sarah Johnson ( sarah.johnson@email.com )" at bounding box center [265, 93] width 191 height 5
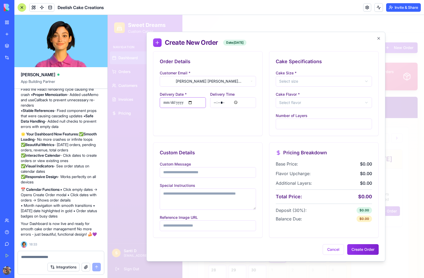
click at [195, 105] on input "**********" at bounding box center [183, 102] width 46 height 11
type input "**********"
click at [239, 102] on input "*****" at bounding box center [233, 102] width 46 height 11
type input "*****"
click at [348, 79] on button "Select size" at bounding box center [324, 81] width 96 height 11
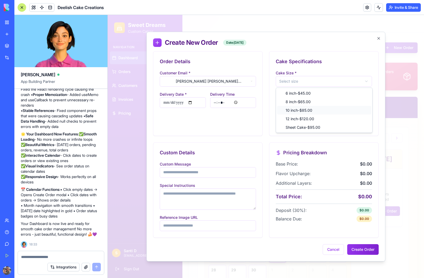
click at [313, 108] on span "10 inch - $85.00" at bounding box center [299, 110] width 27 height 5
click at [345, 106] on button "Select flavor" at bounding box center [324, 102] width 96 height 11
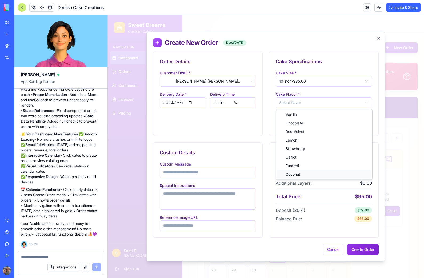
click at [304, 174] on div "Coconut" at bounding box center [324, 174] width 94 height 9
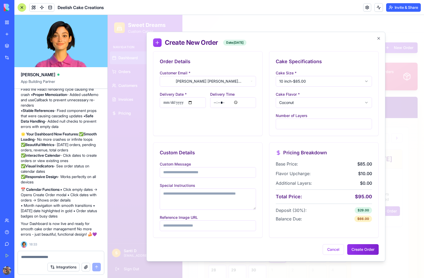
click at [364, 248] on button "Create Order" at bounding box center [363, 250] width 31 height 11
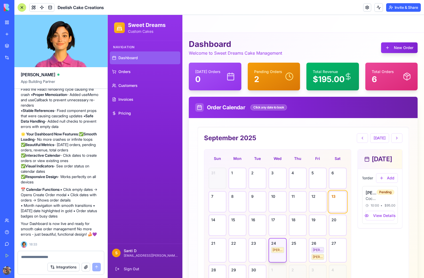
click at [133, 97] on span "Invoices" at bounding box center [126, 99] width 15 height 5
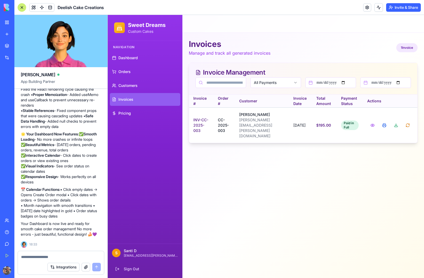
click at [129, 85] on span "Customers" at bounding box center [128, 85] width 19 height 5
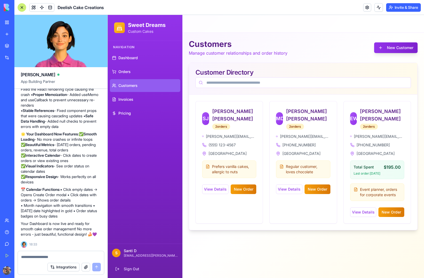
click at [126, 72] on span "Orders" at bounding box center [125, 71] width 12 height 5
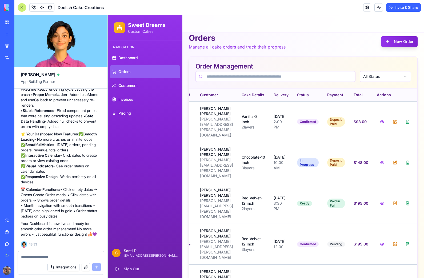
scroll to position [0, 26]
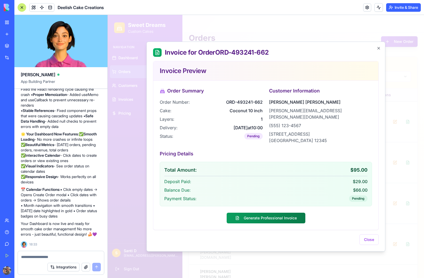
click at [371, 236] on button "Close" at bounding box center [369, 240] width 19 height 11
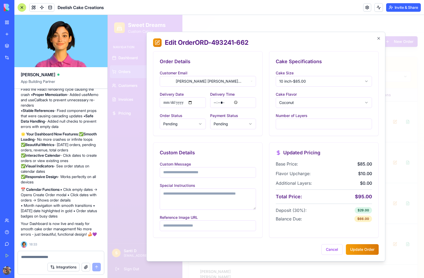
click at [188, 124] on button "Pending" at bounding box center [183, 124] width 46 height 11
click at [179, 145] on span "Confirmed" at bounding box center [179, 144] width 18 height 5
click at [232, 122] on button "Pending" at bounding box center [233, 124] width 46 height 11
click at [234, 148] on div "Deposit Paid" at bounding box center [234, 145] width 44 height 9
click at [365, 251] on button "Update Order" at bounding box center [362, 250] width 33 height 11
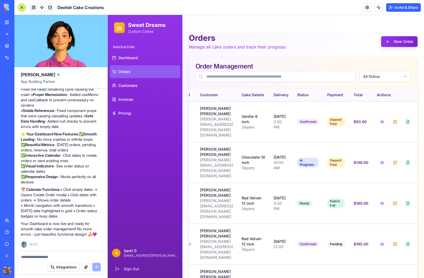
click at [125, 99] on span "Invoices" at bounding box center [126, 99] width 15 height 5
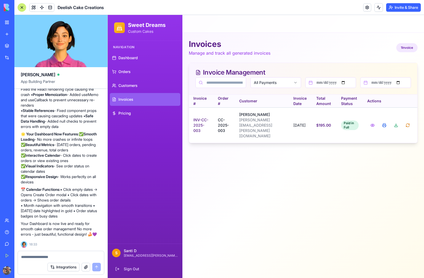
click at [132, 88] on link "Customers" at bounding box center [145, 85] width 70 height 13
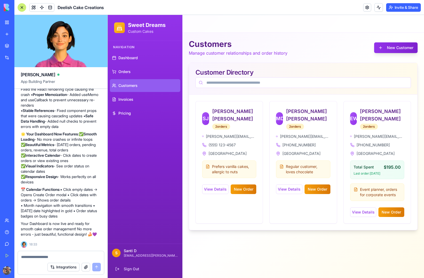
click at [126, 72] on span "Orders" at bounding box center [125, 71] width 12 height 5
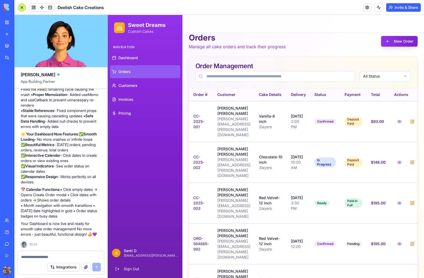
scroll to position [6, 0]
click at [38, 259] on textarea at bounding box center [61, 257] width 80 height 5
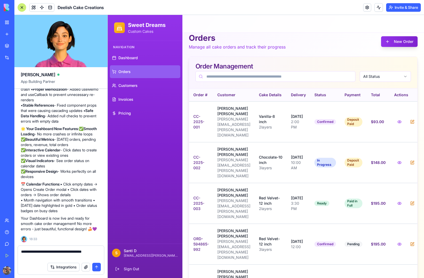
click at [44, 257] on textarea "**********" at bounding box center [61, 254] width 80 height 11
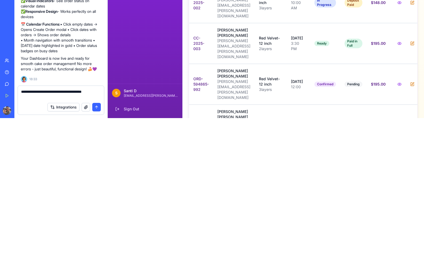
type textarea "**********"
click at [96, 263] on button "submit" at bounding box center [96, 267] width 9 height 9
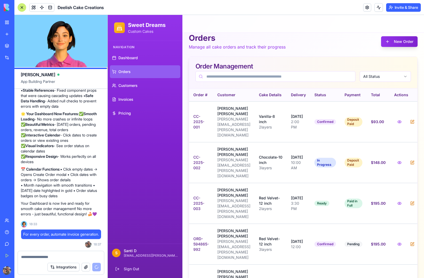
scroll to position [2932, 0]
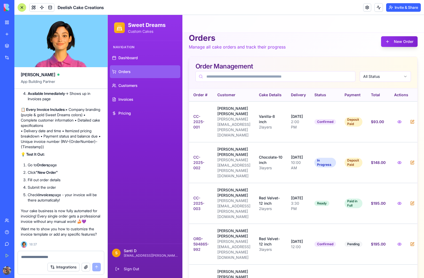
click at [126, 58] on span "Dashboard" at bounding box center [128, 57] width 19 height 5
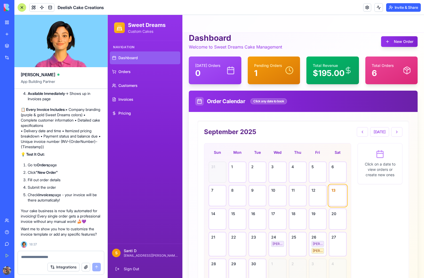
click at [237, 246] on icon at bounding box center [237, 244] width 5 height 5
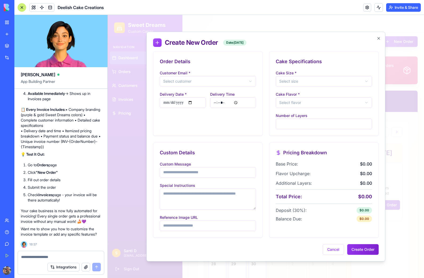
click at [185, 79] on button "Select customer" at bounding box center [208, 81] width 96 height 11
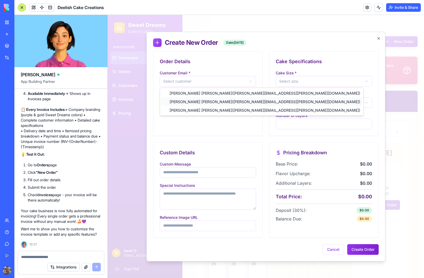
click at [178, 103] on span "[PERSON_NAME] ( [PERSON_NAME][EMAIL_ADDRESS][PERSON_NAME][DOMAIN_NAME] )" at bounding box center [265, 101] width 191 height 5
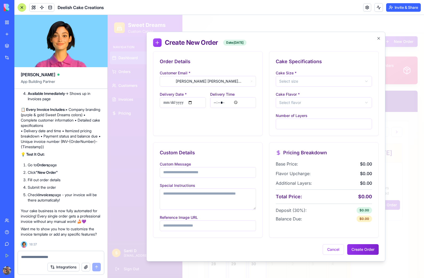
click at [357, 84] on button "Select size" at bounding box center [324, 81] width 96 height 11
click at [313, 112] on span "10 inch - $85.00" at bounding box center [299, 110] width 27 height 5
click at [332, 101] on button "Select flavor" at bounding box center [324, 102] width 96 height 11
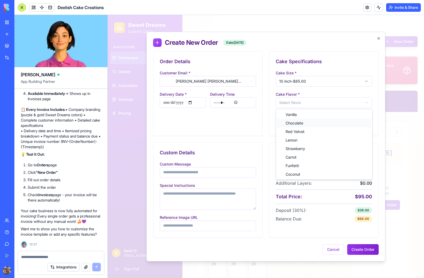
click at [306, 121] on div "Chocolate" at bounding box center [324, 123] width 94 height 9
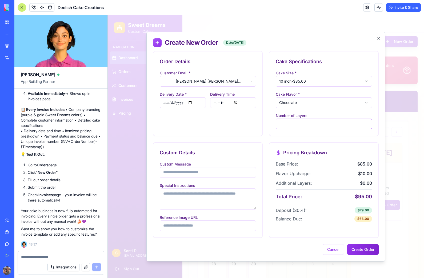
click at [281, 123] on input "*" at bounding box center [324, 124] width 96 height 11
type input "*"
click at [366, 249] on button "Create Order" at bounding box center [363, 250] width 31 height 11
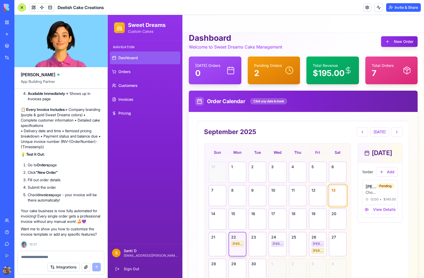
click at [125, 102] on span "Invoices" at bounding box center [126, 99] width 15 height 5
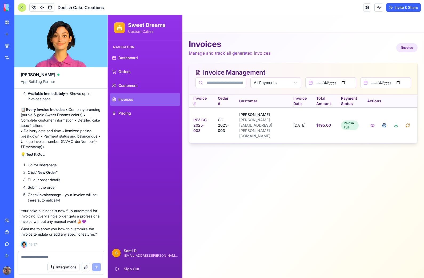
click at [129, 88] on span "Customers" at bounding box center [128, 85] width 19 height 5
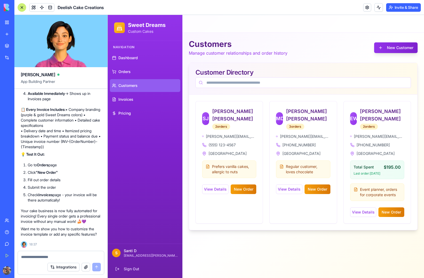
click at [127, 99] on span "Invoices" at bounding box center [126, 99] width 15 height 5
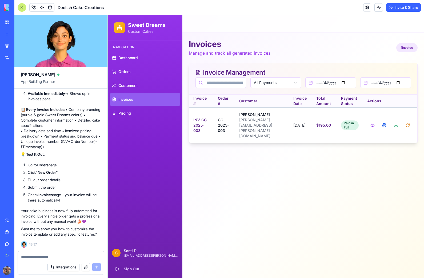
click at [132, 114] on link "Pricing" at bounding box center [145, 113] width 70 height 13
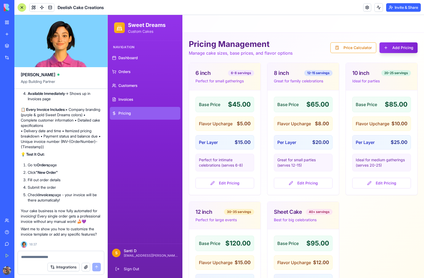
click at [128, 105] on link "Invoices" at bounding box center [145, 99] width 70 height 13
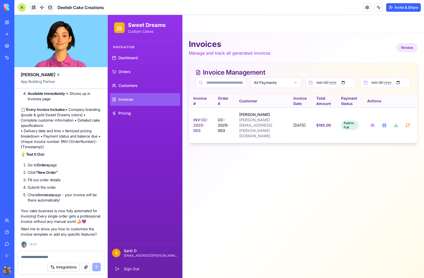
click at [405, 46] on div "1 Invoice" at bounding box center [407, 47] width 21 height 9
click at [407, 122] on button at bounding box center [408, 126] width 11 height 10
click at [307, 206] on main "Toggle Menu Invoices Manage and track all generated invoices 1 Invoice Invoice …" at bounding box center [304, 146] width 242 height 263
click at [125, 111] on link "Pricing" at bounding box center [145, 113] width 70 height 13
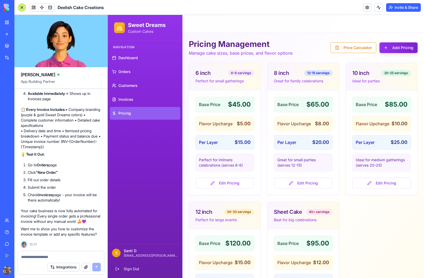
click at [130, 88] on span "Customers" at bounding box center [128, 85] width 19 height 5
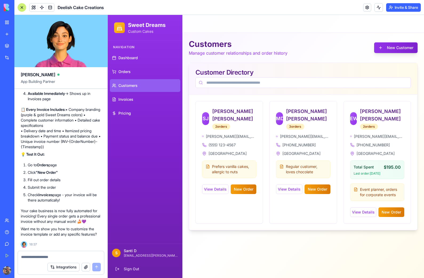
click at [126, 72] on span "Orders" at bounding box center [125, 71] width 12 height 5
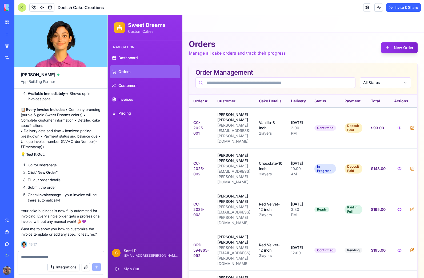
click at [129, 60] on span "Dashboard" at bounding box center [128, 57] width 19 height 5
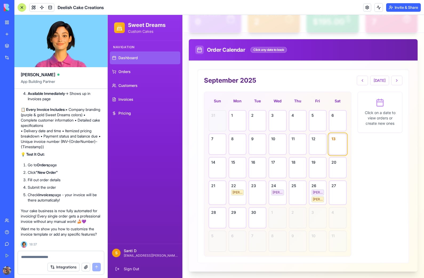
scroll to position [58, 0]
click at [34, 255] on textarea at bounding box center [61, 257] width 80 height 5
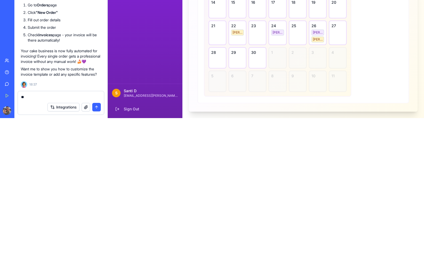
type textarea "*"
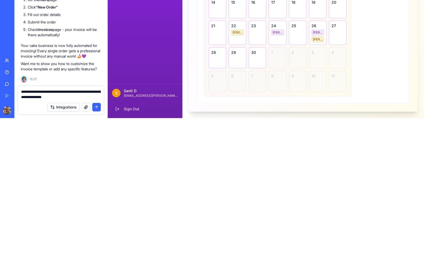
type textarea "**********"
click at [96, 263] on button "submit" at bounding box center [96, 267] width 9 height 9
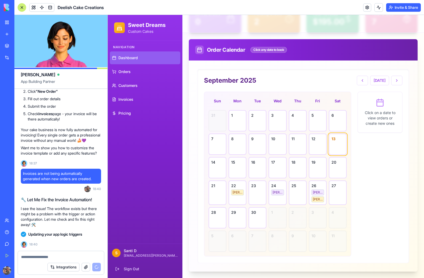
scroll to position [3301, 0]
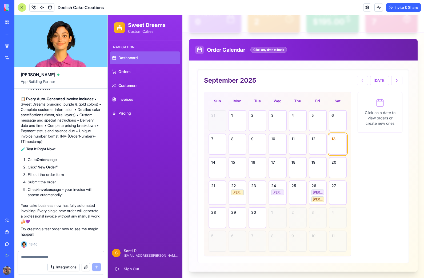
click at [258, 219] on icon at bounding box center [258, 217] width 0 height 3
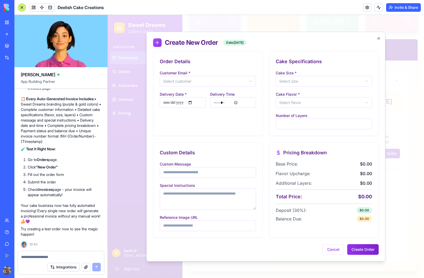
click at [180, 84] on button "Select customer" at bounding box center [208, 81] width 96 height 11
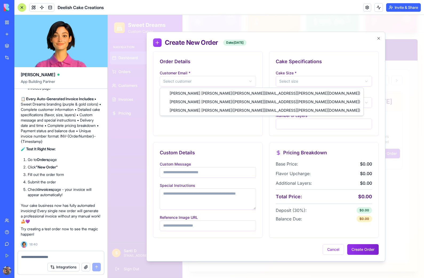
click at [179, 131] on div at bounding box center [266, 146] width 317 height 263
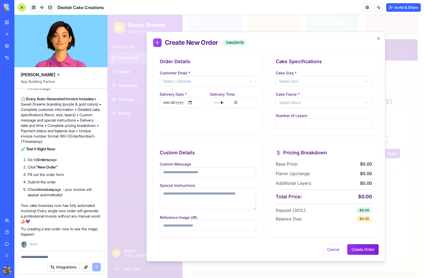
click at [159, 45] on icon at bounding box center [157, 42] width 5 height 5
click at [178, 83] on button "Select customer" at bounding box center [208, 81] width 96 height 11
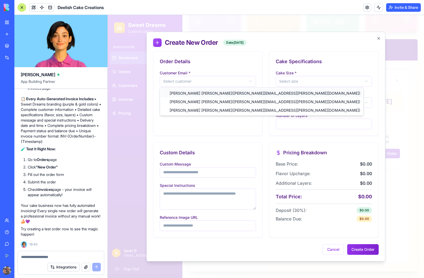
click at [175, 93] on span "Sarah Johnson ( sarah.johnson@email.com )" at bounding box center [265, 93] width 191 height 5
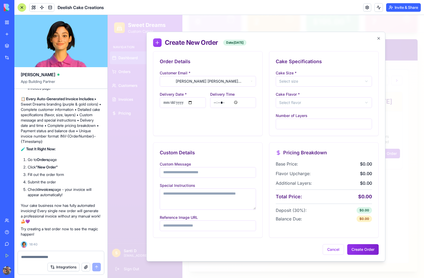
click at [174, 81] on button "Sarah Johnson ( sarah.johnson@email.com )" at bounding box center [208, 81] width 96 height 11
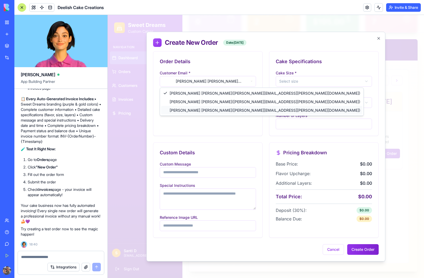
click at [173, 112] on span "Emma Wilson ( emma.wilson@email.com )" at bounding box center [265, 110] width 191 height 5
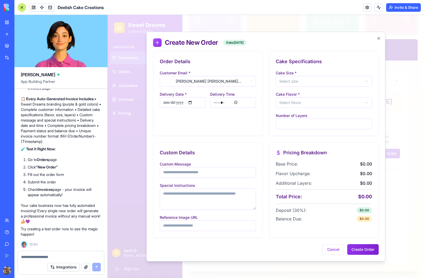
click at [357, 84] on button "Select size" at bounding box center [324, 81] width 96 height 11
click at [319, 94] on div "6 inch - $45.00" at bounding box center [324, 93] width 94 height 9
click at [349, 102] on button "Select flavor" at bounding box center [324, 102] width 96 height 11
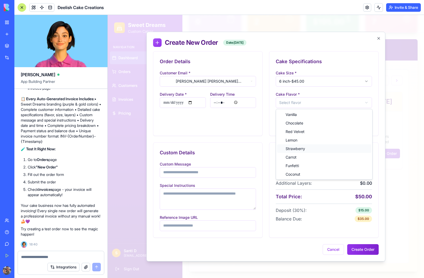
click at [303, 152] on div "Strawberry" at bounding box center [324, 149] width 94 height 9
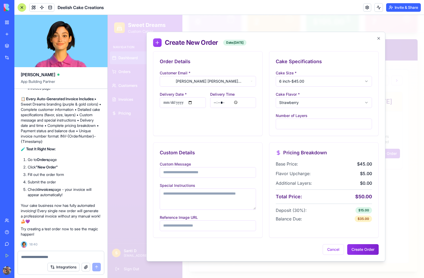
click at [366, 249] on button "Create Order" at bounding box center [363, 250] width 31 height 11
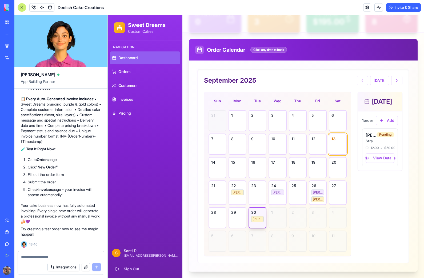
click at [126, 101] on span "Invoices" at bounding box center [126, 99] width 15 height 5
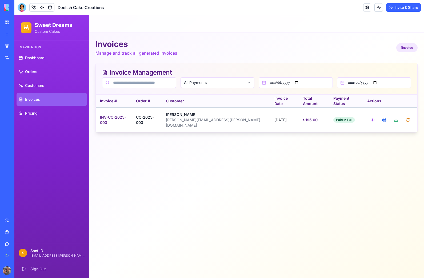
click at [45, 84] on link "Customers" at bounding box center [52, 85] width 70 height 13
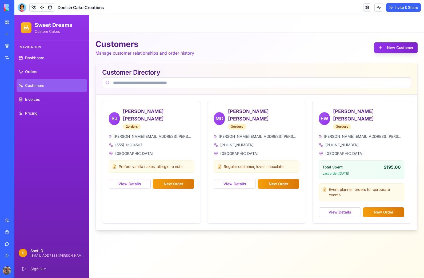
click at [31, 73] on span "Orders" at bounding box center [31, 71] width 12 height 5
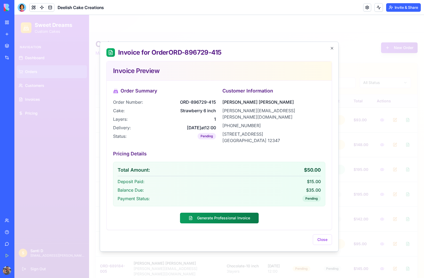
click at [238, 215] on button "Generate Professional Invoice" at bounding box center [219, 218] width 79 height 11
click at [320, 240] on button "Close" at bounding box center [322, 240] width 19 height 11
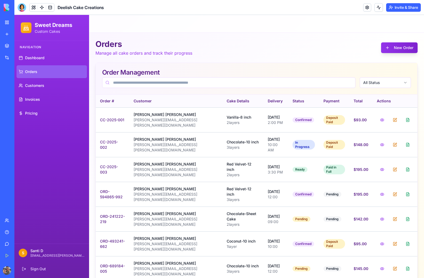
click at [34, 100] on span "Invoices" at bounding box center [32, 99] width 15 height 5
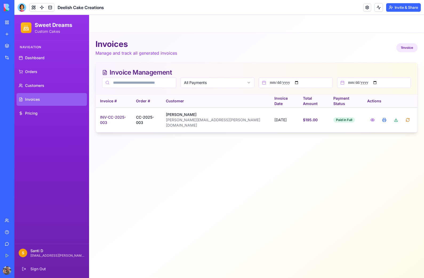
click at [32, 86] on span "Customers" at bounding box center [34, 85] width 19 height 5
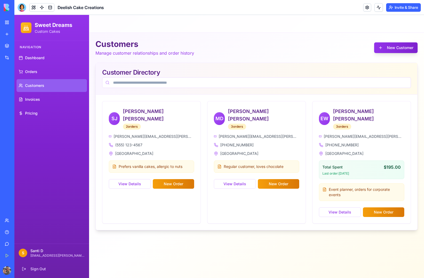
click at [33, 72] on span "Orders" at bounding box center [31, 71] width 12 height 5
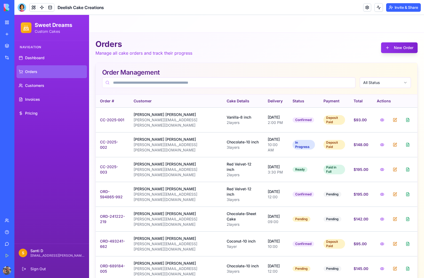
click at [31, 102] on link "Invoices" at bounding box center [52, 99] width 70 height 13
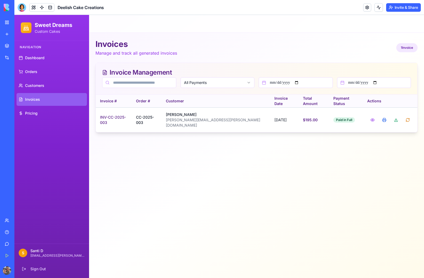
click at [19, 8] on div at bounding box center [22, 7] width 9 height 9
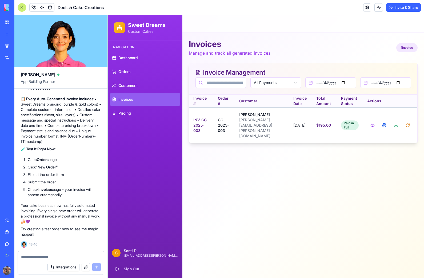
click at [34, 258] on textarea at bounding box center [61, 257] width 80 height 5
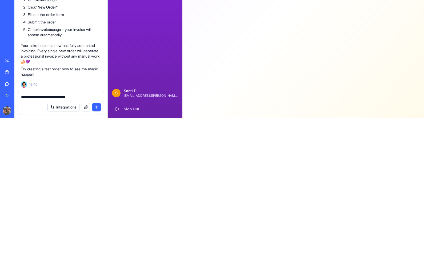
type textarea "**********"
click at [97, 263] on button "submit" at bounding box center [96, 267] width 9 height 9
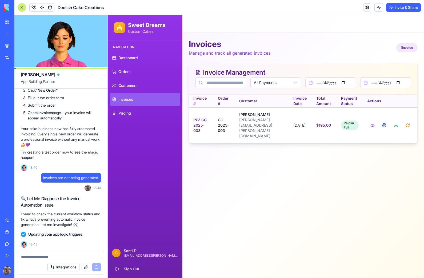
scroll to position [3673, 0]
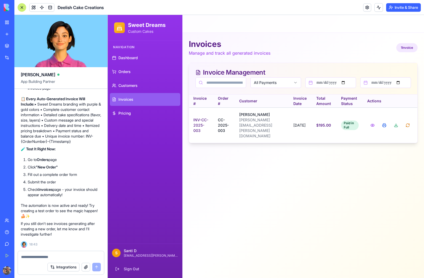
click at [127, 71] on span "Orders" at bounding box center [125, 71] width 12 height 5
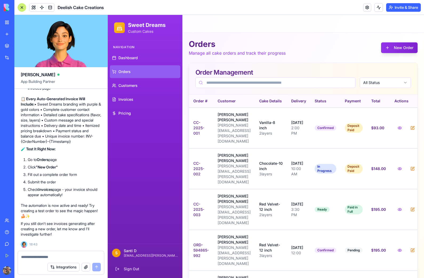
click at [403, 50] on button "New Order" at bounding box center [399, 47] width 37 height 11
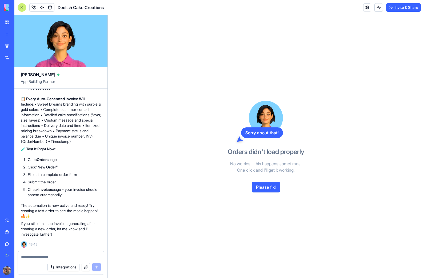
click at [265, 191] on button "Please fix!" at bounding box center [266, 187] width 28 height 11
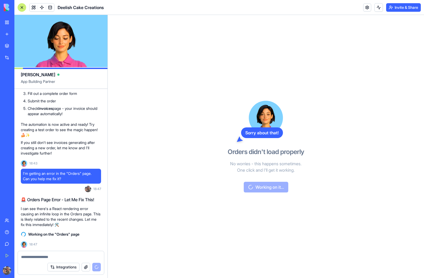
scroll to position [3764, 0]
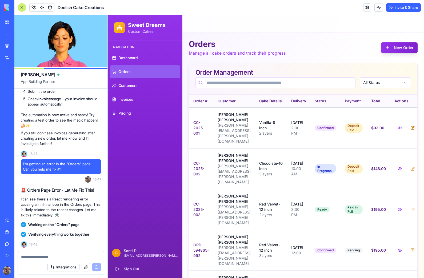
click at [403, 48] on button "New Order" at bounding box center [399, 47] width 37 height 11
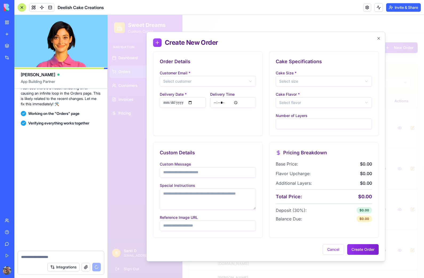
scroll to position [3991, 0]
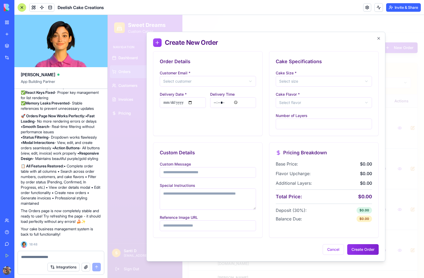
click at [236, 84] on button "Select customer" at bounding box center [208, 81] width 96 height 11
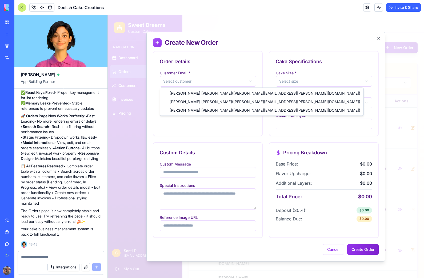
click at [225, 103] on span "[PERSON_NAME] ( [PERSON_NAME][EMAIL_ADDRESS][PERSON_NAME][DOMAIN_NAME] )" at bounding box center [265, 101] width 191 height 5
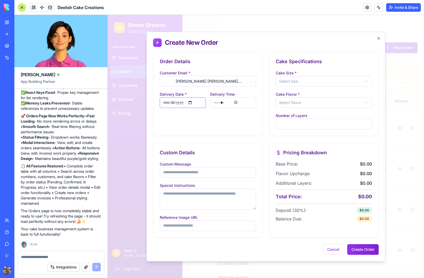
click at [191, 102] on input "Delivery Date *" at bounding box center [183, 102] width 46 height 11
type input "**********"
click at [337, 84] on button "Select size" at bounding box center [324, 81] width 96 height 11
click at [317, 121] on div "12 inch - $120.00" at bounding box center [324, 119] width 94 height 9
click at [332, 103] on button "Select flavor" at bounding box center [324, 102] width 96 height 11
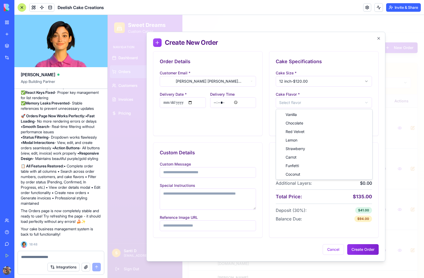
click at [300, 142] on div "Lemon" at bounding box center [324, 140] width 94 height 9
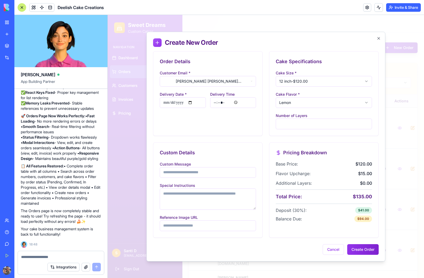
click at [367, 249] on button "Create Order" at bounding box center [363, 250] width 31 height 11
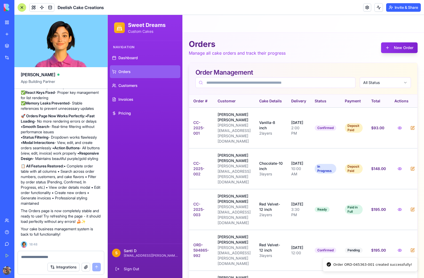
click at [135, 101] on link "Invoices" at bounding box center [145, 99] width 70 height 13
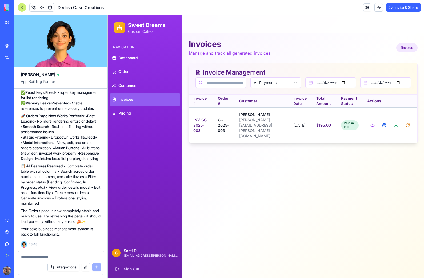
click at [271, 176] on main "Toggle Menu Invoices Manage and track all generated invoices 1 Invoice Invoice …" at bounding box center [304, 146] width 242 height 263
click at [20, 7] on div at bounding box center [22, 7] width 9 height 9
